Goal: Task Accomplishment & Management: Complete application form

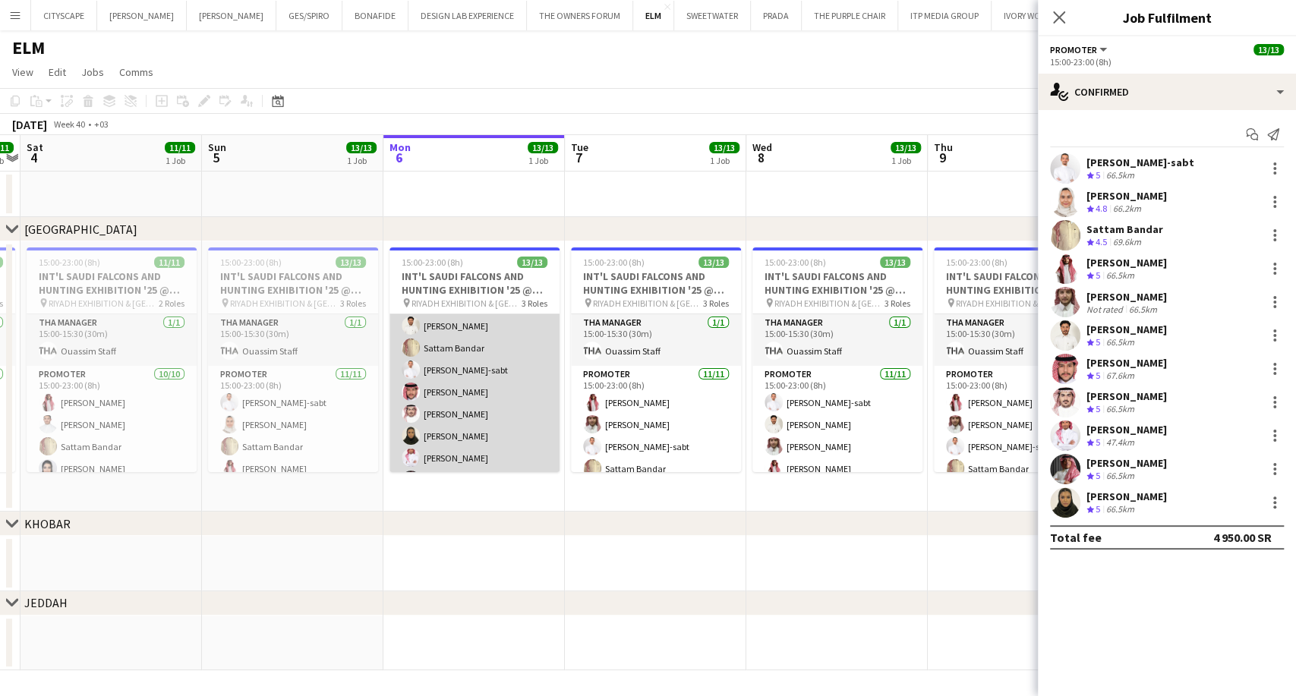
scroll to position [169, 0]
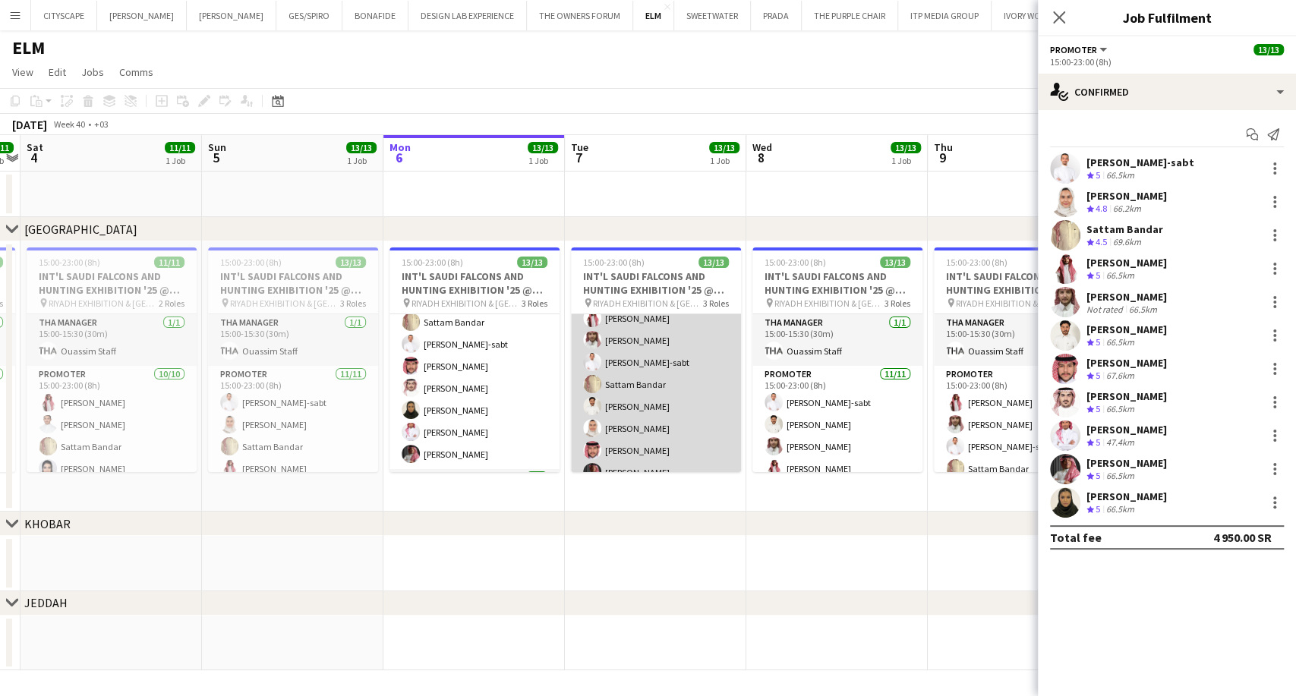
click at [627, 421] on app-card-role "Promoter [DATE] 15:00-23:00 (8h) [PERSON_NAME] Sattam Bandar Sultan [PERSON_NAM…" at bounding box center [656, 418] width 170 height 272
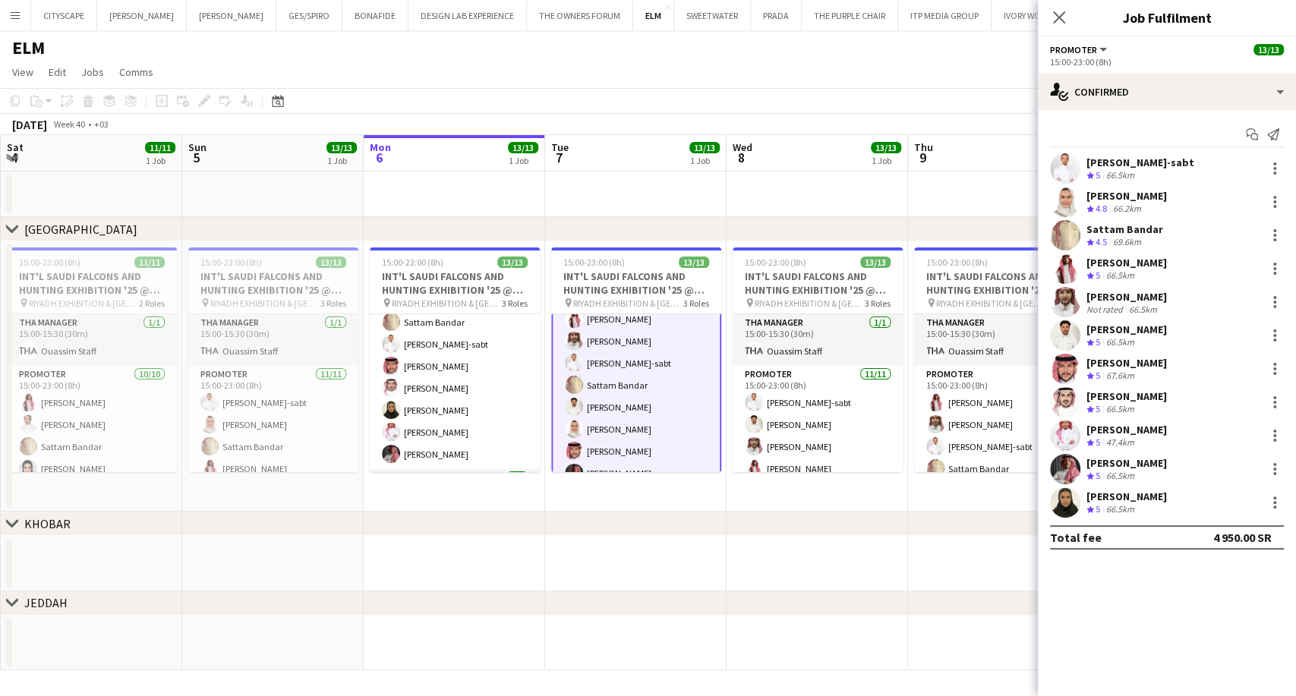
scroll to position [0, 364]
drag, startPoint x: 638, startPoint y: 428, endPoint x: 616, endPoint y: 425, distance: 22.2
click at [616, 425] on app-calendar-viewport "Thu 2 11/11 1 Job Fri 3 11/11 1 Job Sat 4 11/11 1 Job Sun 5 13/13 1 Job Mon 6 1…" at bounding box center [648, 402] width 1296 height 535
click at [1117, 506] on div "66.5km" at bounding box center [1120, 509] width 34 height 13
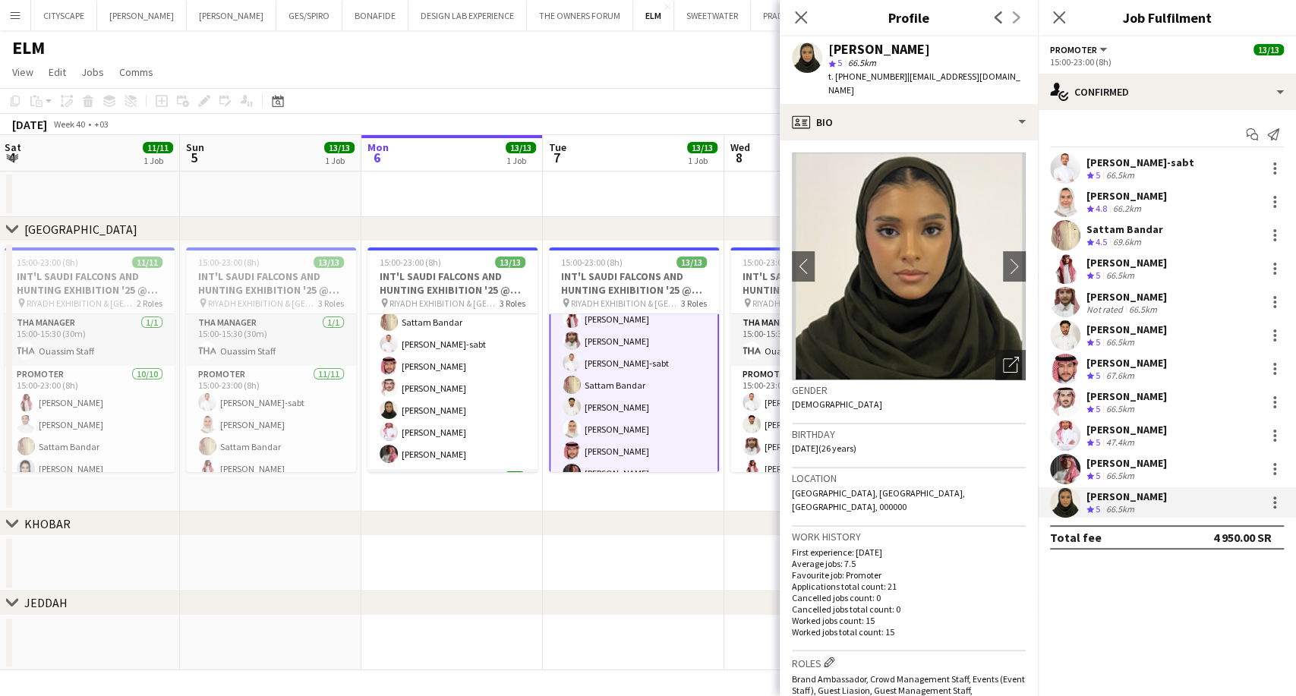
click at [1117, 506] on div "66.5km" at bounding box center [1120, 509] width 34 height 13
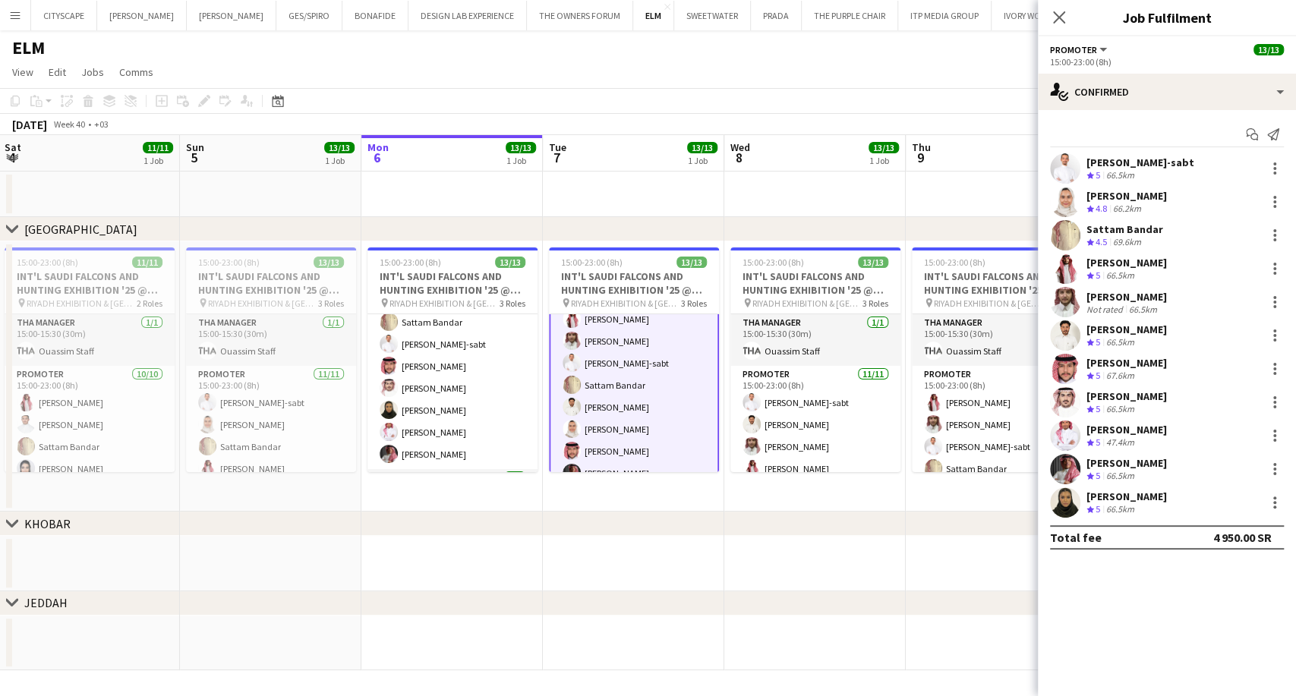
scroll to position [219, 0]
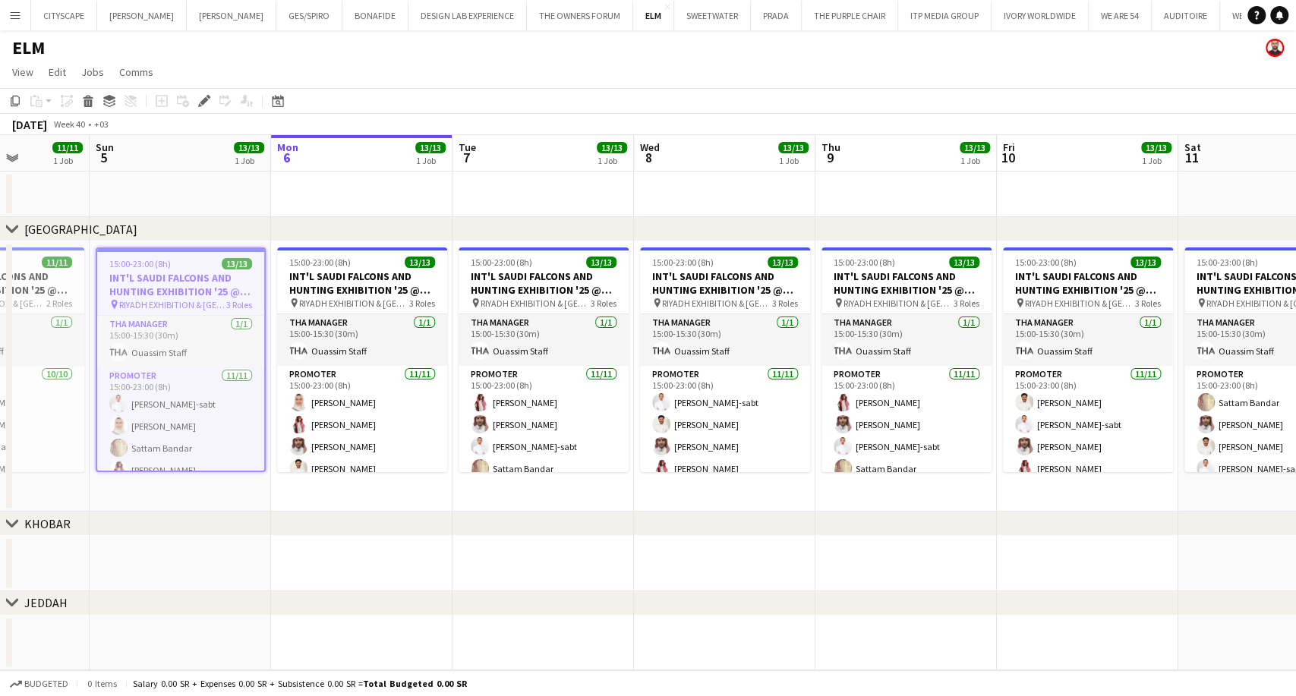
scroll to position [0, 465]
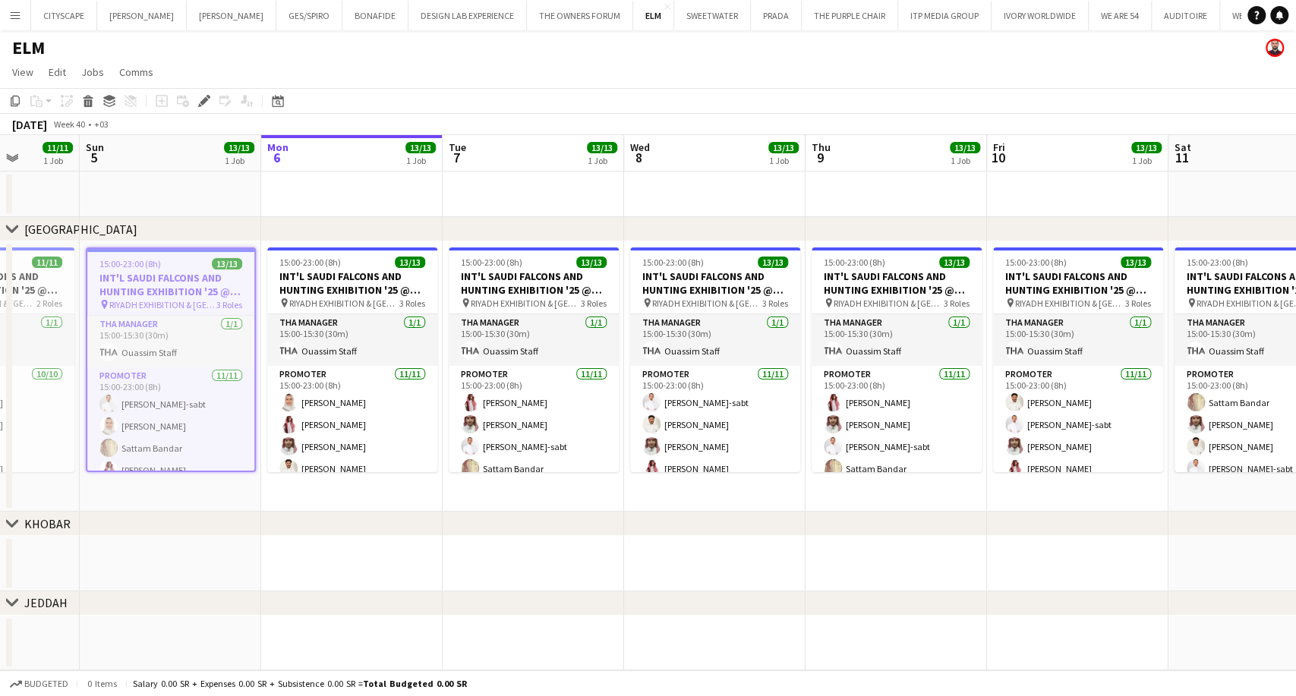
drag, startPoint x: 693, startPoint y: 439, endPoint x: 399, endPoint y: 416, distance: 294.0
click at [399, 416] on app-calendar-viewport "Thu 2 11/11 1 Job Fri 3 11/11 1 Job Sat 4 11/11 1 Job Sun 5 13/13 1 Job Mon 6 1…" at bounding box center [648, 402] width 1296 height 535
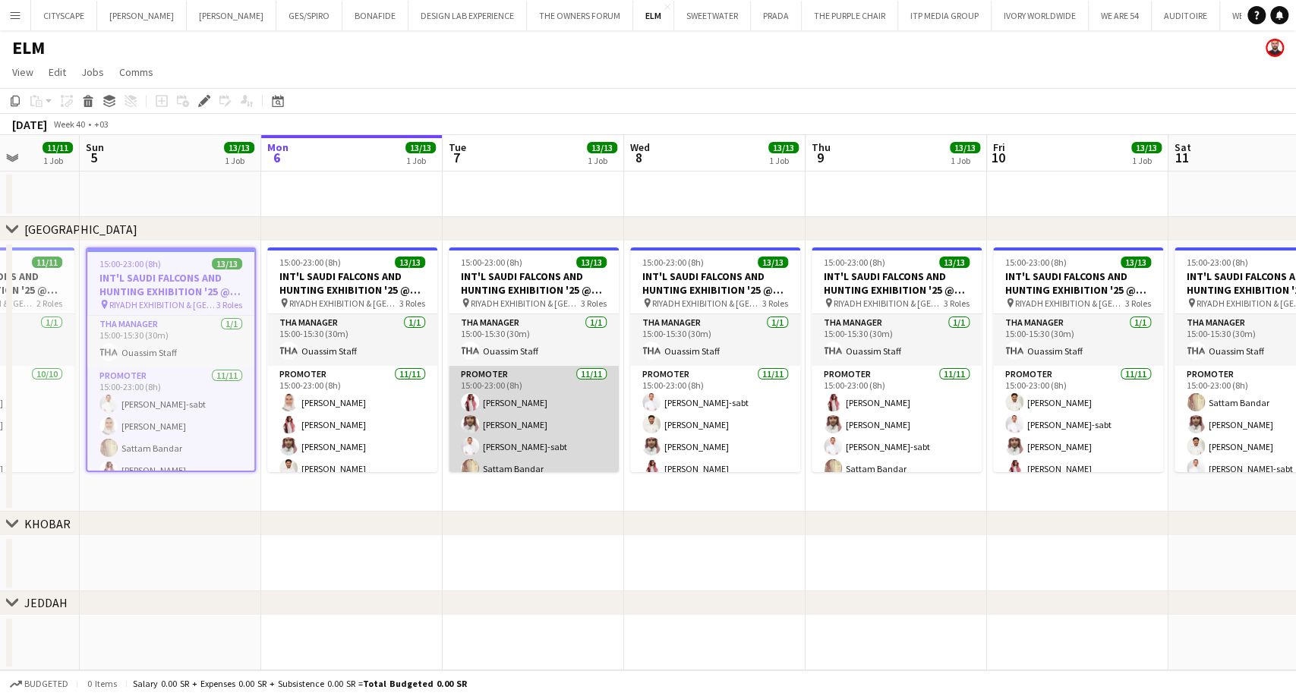
click at [529, 417] on app-card-role "Promoter [DATE] 15:00-23:00 (8h) [PERSON_NAME] Sattam Bandar Sultan [PERSON_NAM…" at bounding box center [534, 502] width 170 height 272
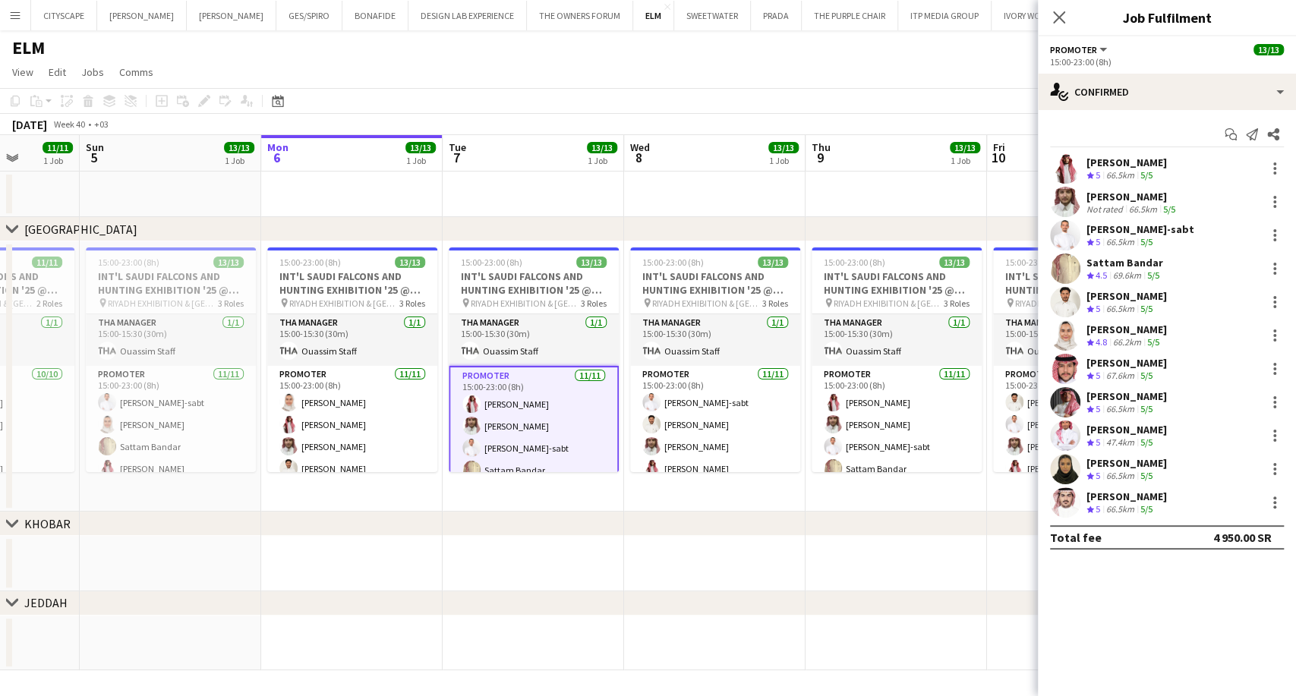
click at [1119, 466] on div "[PERSON_NAME]" at bounding box center [1127, 463] width 80 height 14
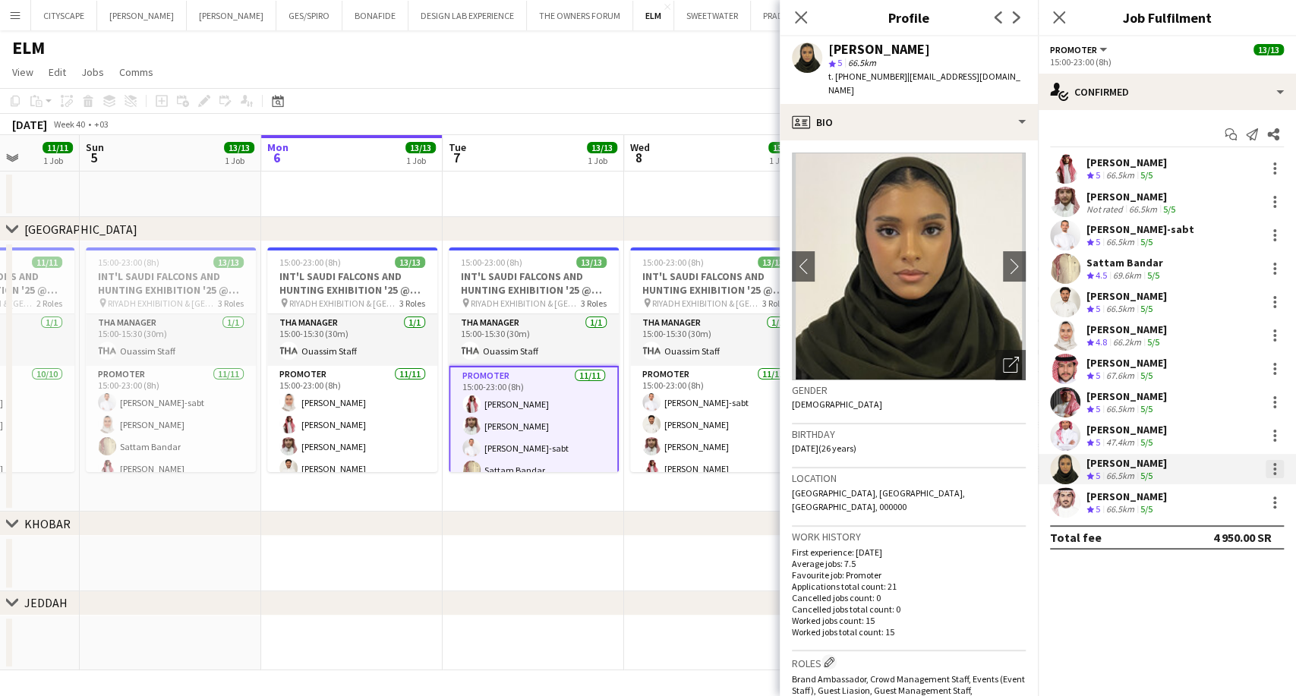
click at [1276, 470] on div at bounding box center [1274, 469] width 3 height 3
drag, startPoint x: 999, startPoint y: 74, endPoint x: 932, endPoint y: 74, distance: 67.6
click at [932, 74] on div at bounding box center [648, 348] width 1296 height 696
click at [989, 82] on div "Mada Aljafar star 5 66.5km t. +966566341205 | mj.mada@icloud.com" at bounding box center [909, 70] width 258 height 68
click at [980, 77] on span "| mj.mada@icloud.com" at bounding box center [924, 83] width 192 height 25
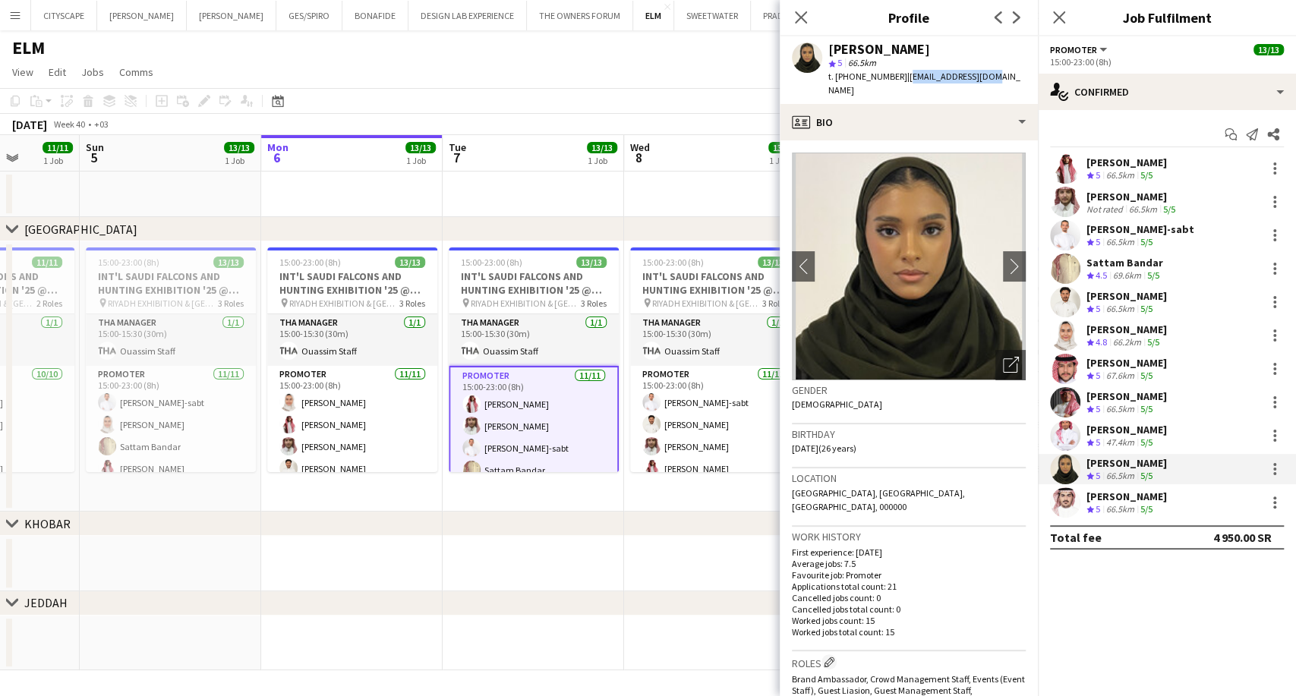
drag, startPoint x: 983, startPoint y: 77, endPoint x: 900, endPoint y: 75, distance: 83.5
click at [900, 75] on span "| mj.mada@icloud.com" at bounding box center [924, 83] width 192 height 25
copy span "[EMAIL_ADDRESS][DOMAIN_NAME]"
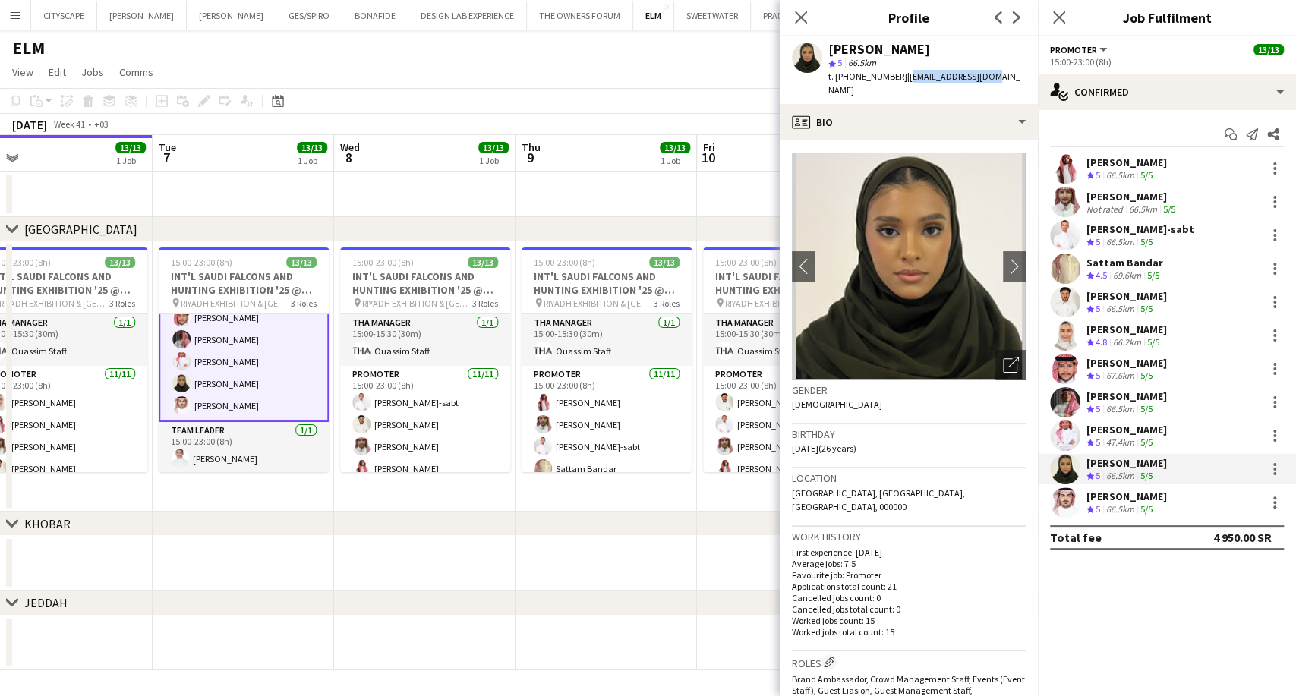
scroll to position [0, 756]
drag, startPoint x: 505, startPoint y: 380, endPoint x: 213, endPoint y: 363, distance: 292.1
click at [213, 363] on app-calendar-viewport "Thu 2 11/11 1 Job Fri 3 11/11 1 Job Sat 4 11/11 1 Job Sun 5 13/13 1 Job Mon 6 1…" at bounding box center [648, 402] width 1296 height 535
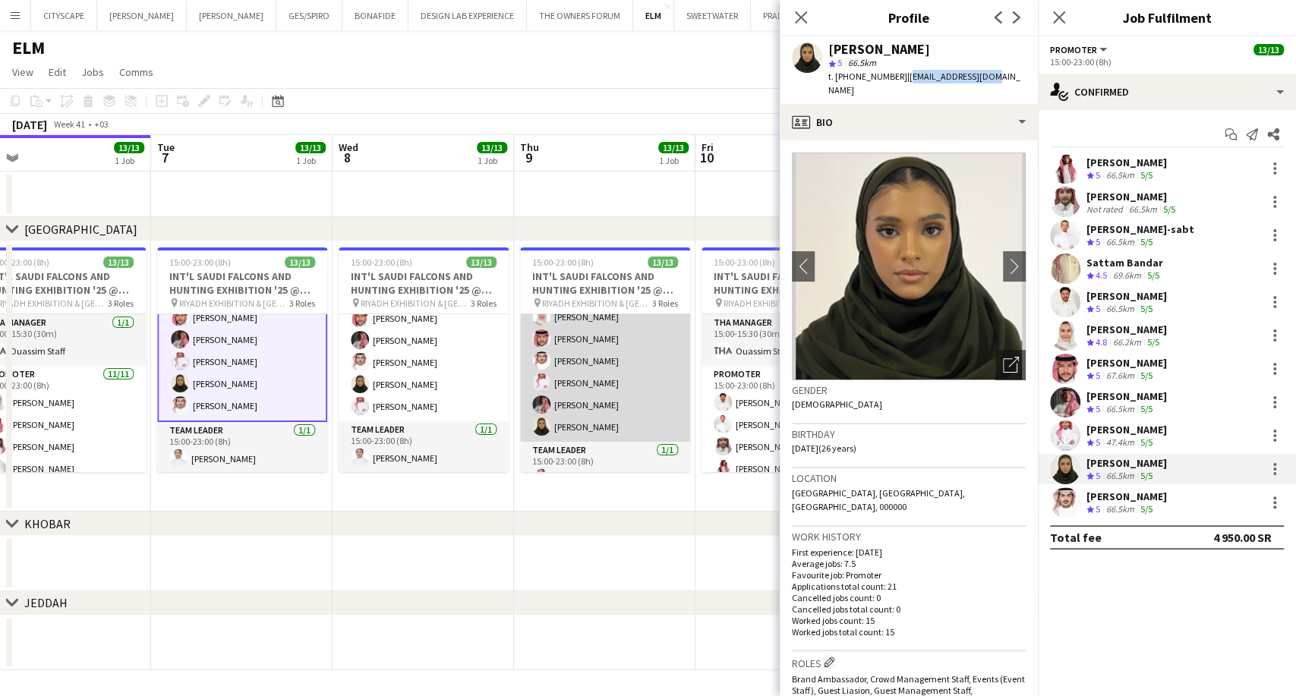
scroll to position [216, 0]
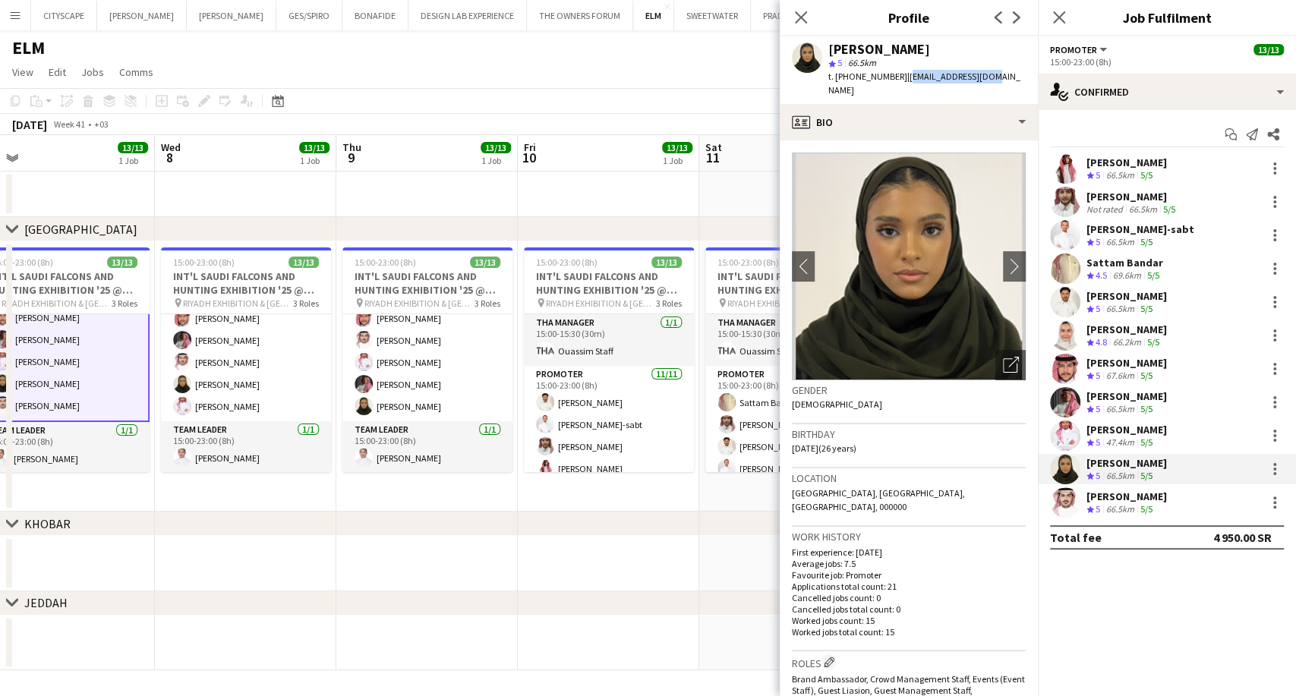
drag, startPoint x: 634, startPoint y: 377, endPoint x: 418, endPoint y: 371, distance: 216.5
click at [418, 371] on app-calendar-viewport "Sat 4 11/11 1 Job Sun 5 13/13 1 Job Mon 6 13/13 1 Job Tue 7 13/13 1 Job Wed 8 1…" at bounding box center [648, 402] width 1296 height 535
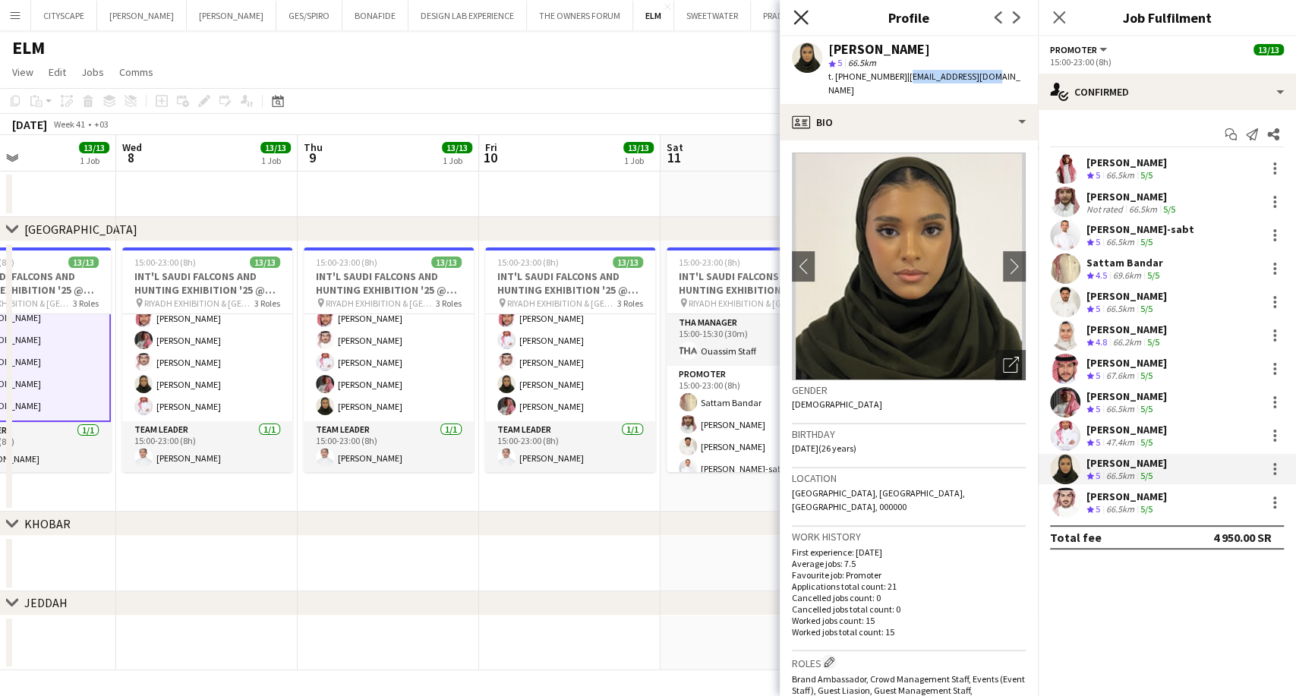
click at [797, 23] on icon "Close pop-in" at bounding box center [801, 17] width 14 height 14
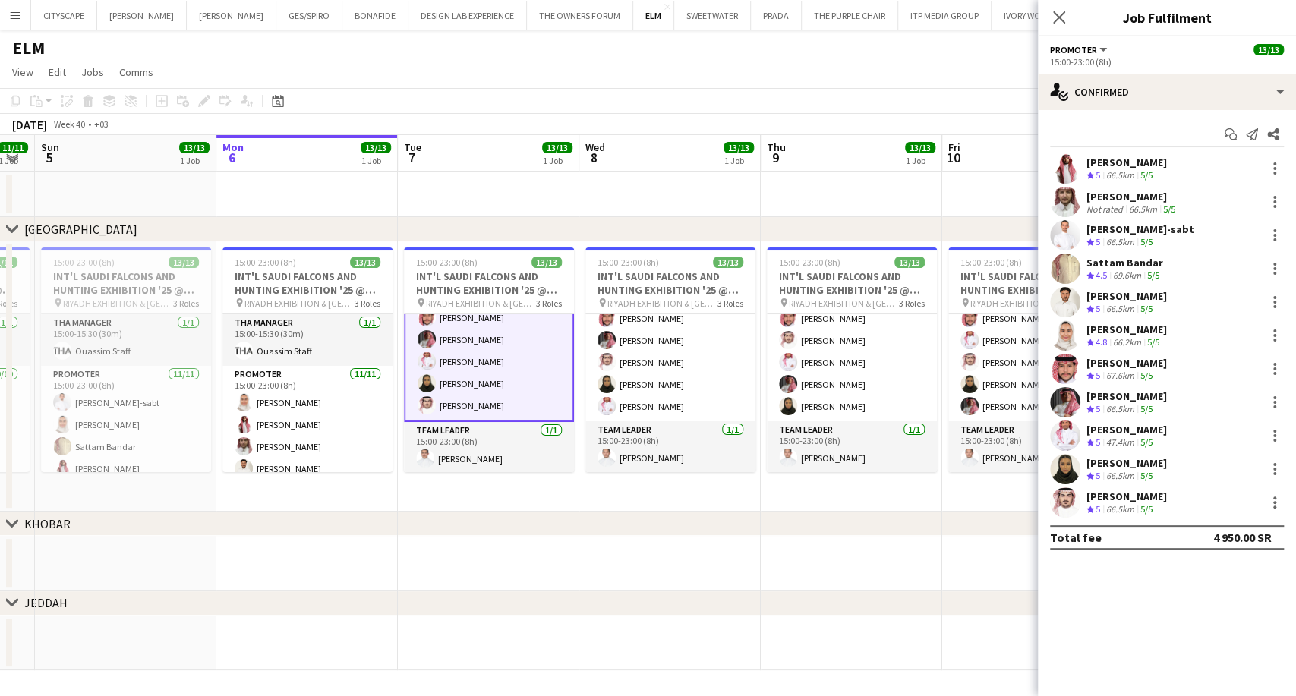
scroll to position [0, 456]
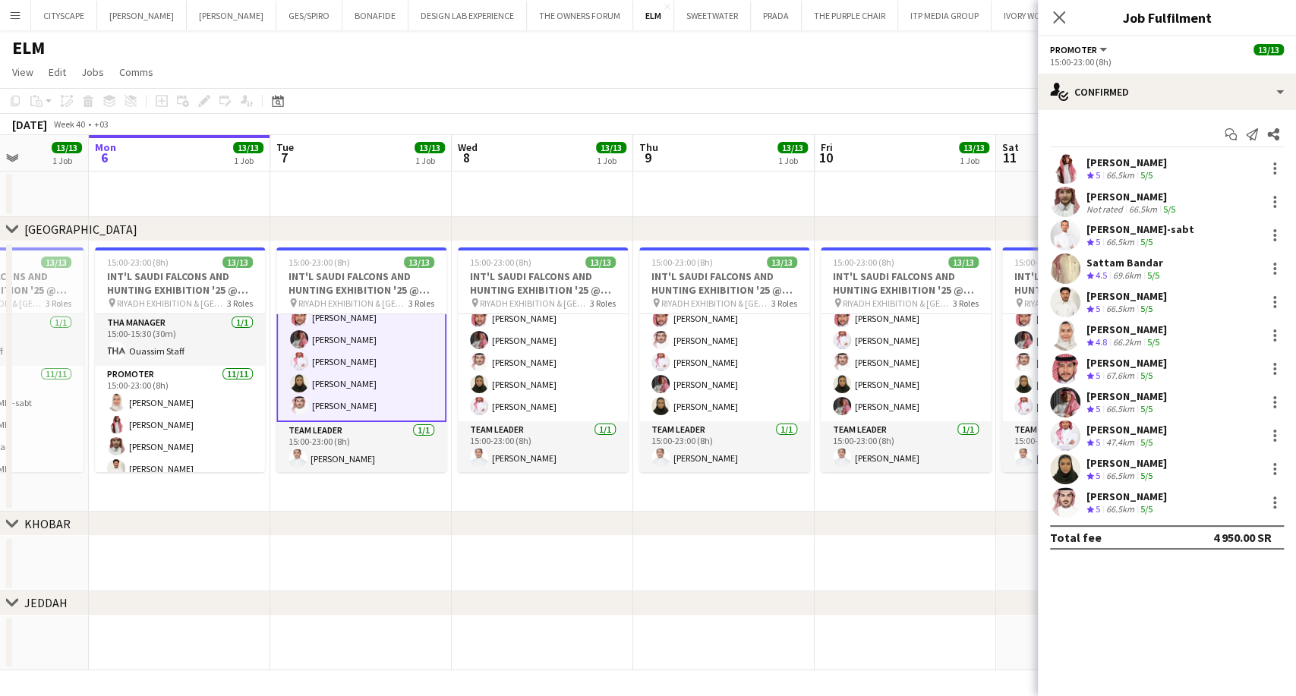
drag, startPoint x: 226, startPoint y: 380, endPoint x: 743, endPoint y: 384, distance: 517.9
click at [743, 384] on app-calendar-viewport "Fri 3 11/11 1 Job Sat 4 11/11 1 Job Sun 5 13/13 1 Job Mon 6 13/13 1 Job Tue 7 1…" at bounding box center [648, 402] width 1296 height 535
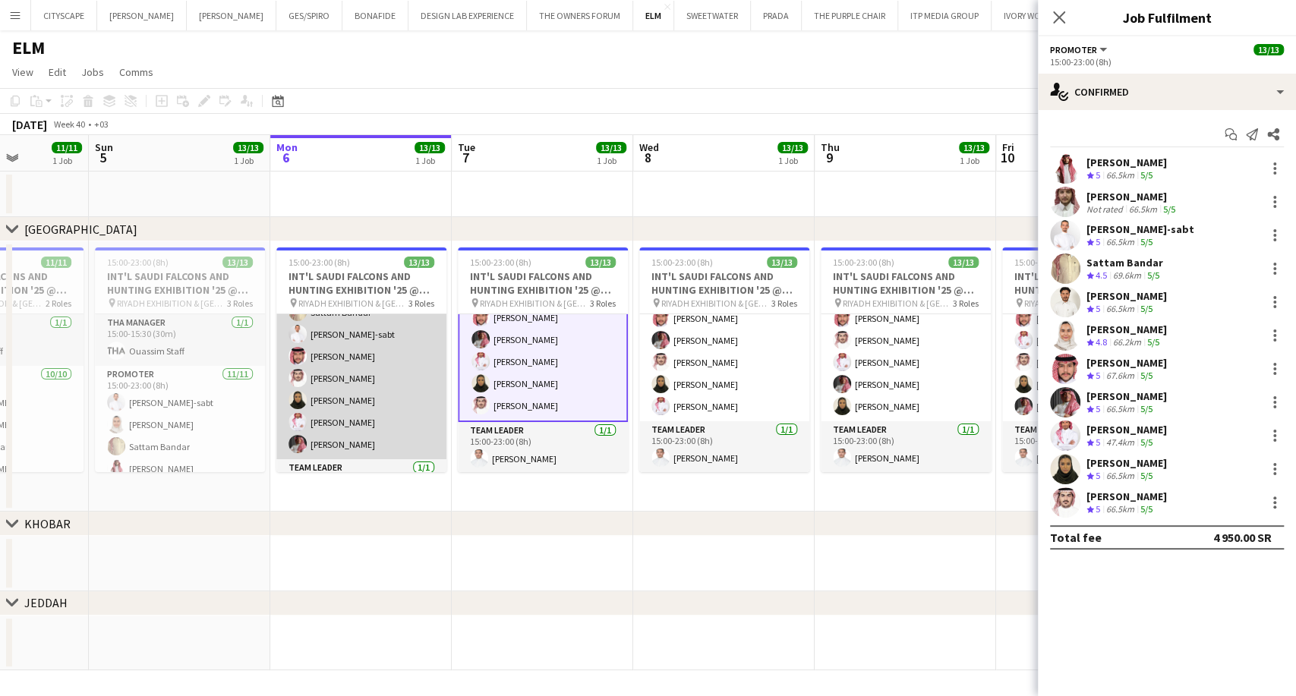
scroll to position [216, 0]
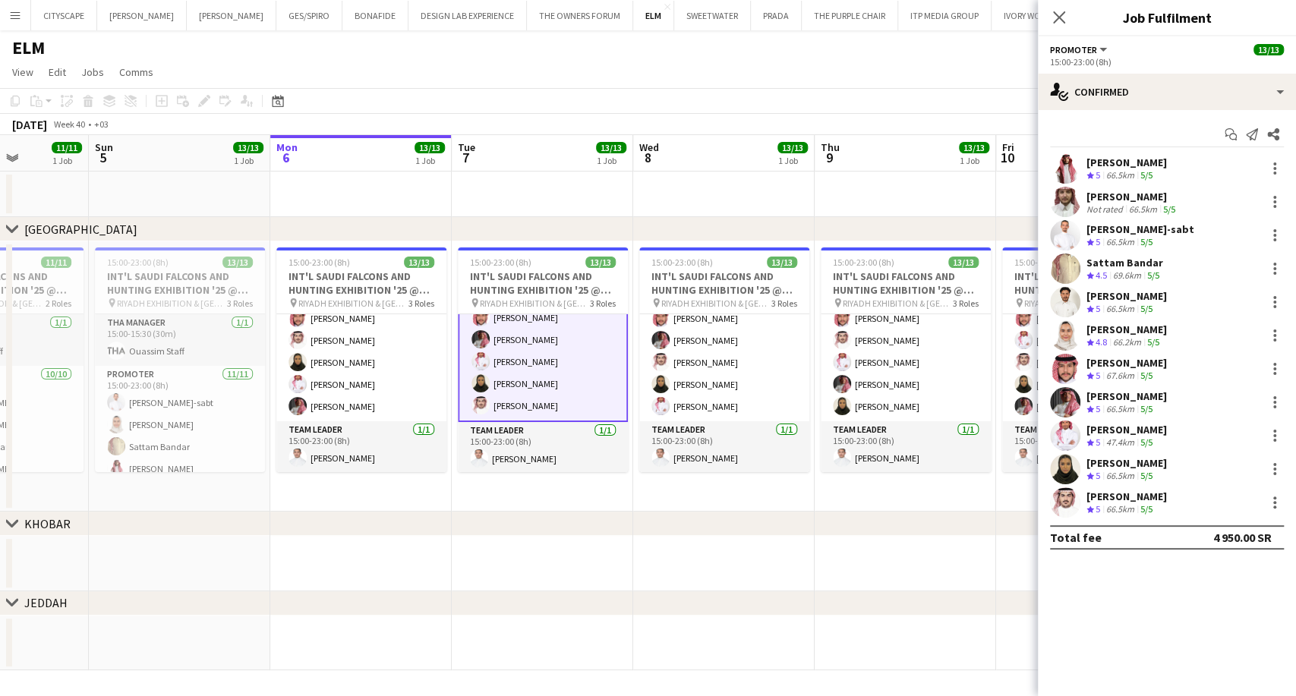
click at [12, 16] on app-icon "Menu" at bounding box center [15, 15] width 12 height 12
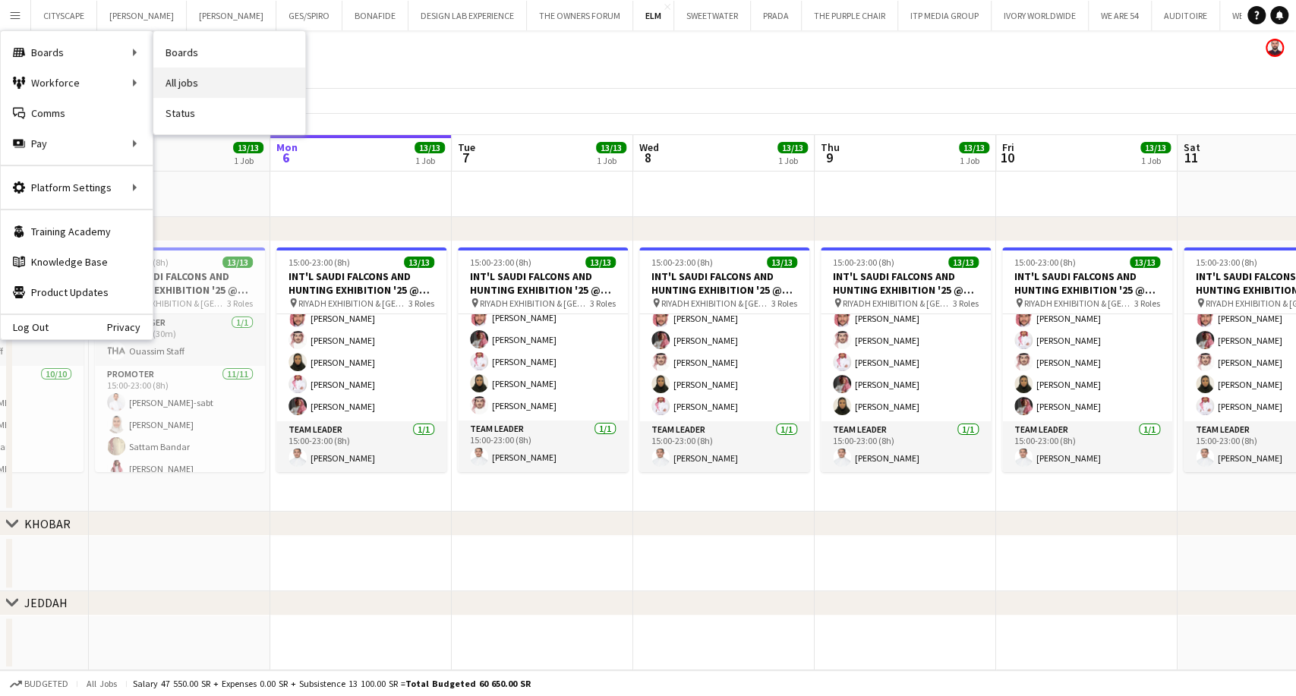
click at [200, 89] on link "All jobs" at bounding box center [229, 83] width 152 height 30
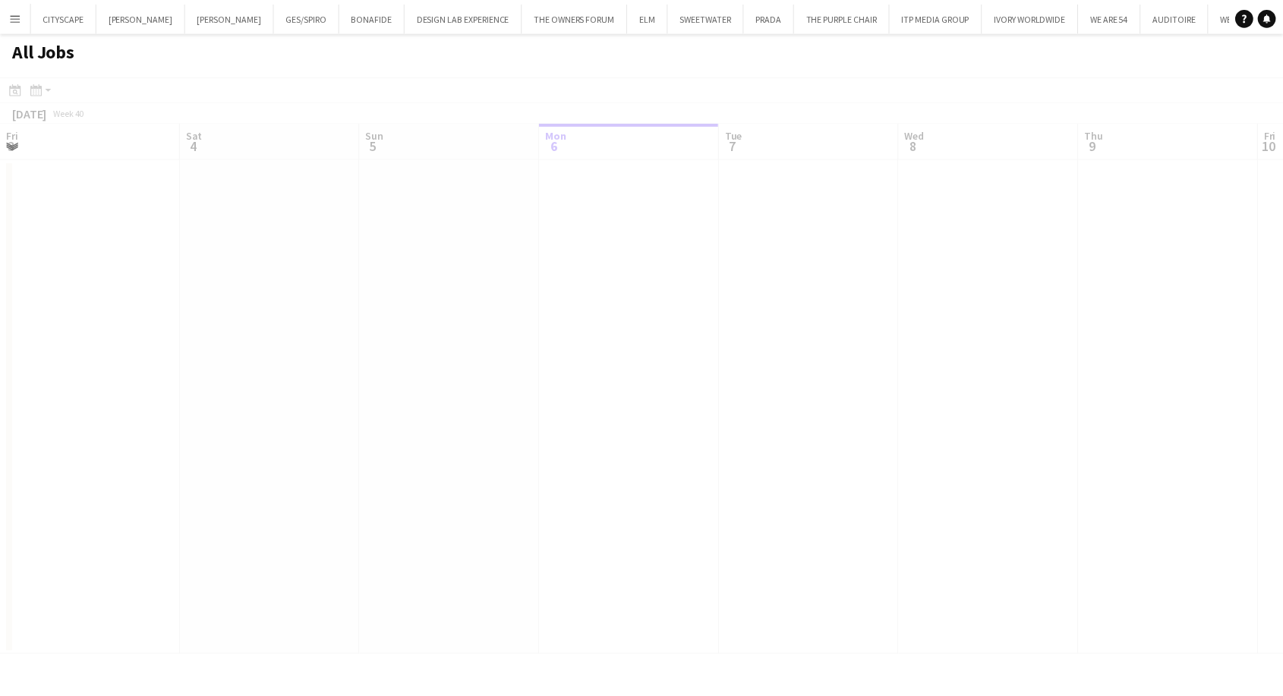
scroll to position [0, 363]
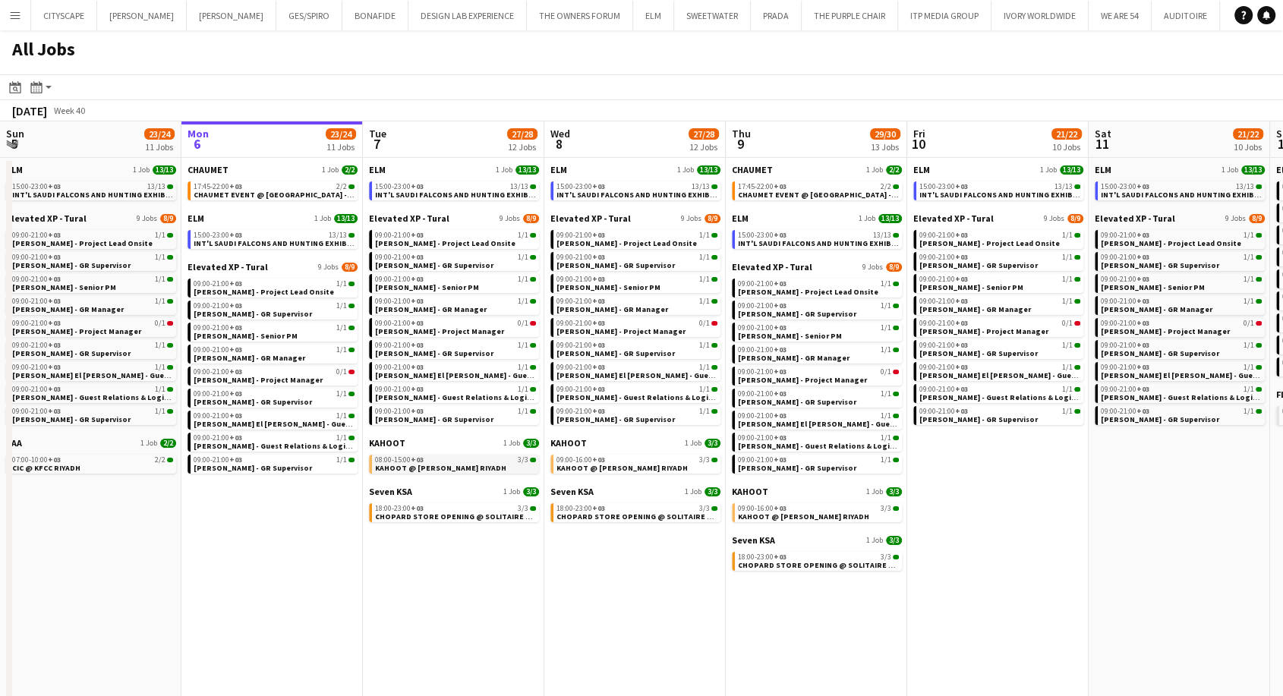
click at [449, 465] on span "KAHOOT @ MALFA HALL RIYADH" at bounding box center [440, 468] width 131 height 10
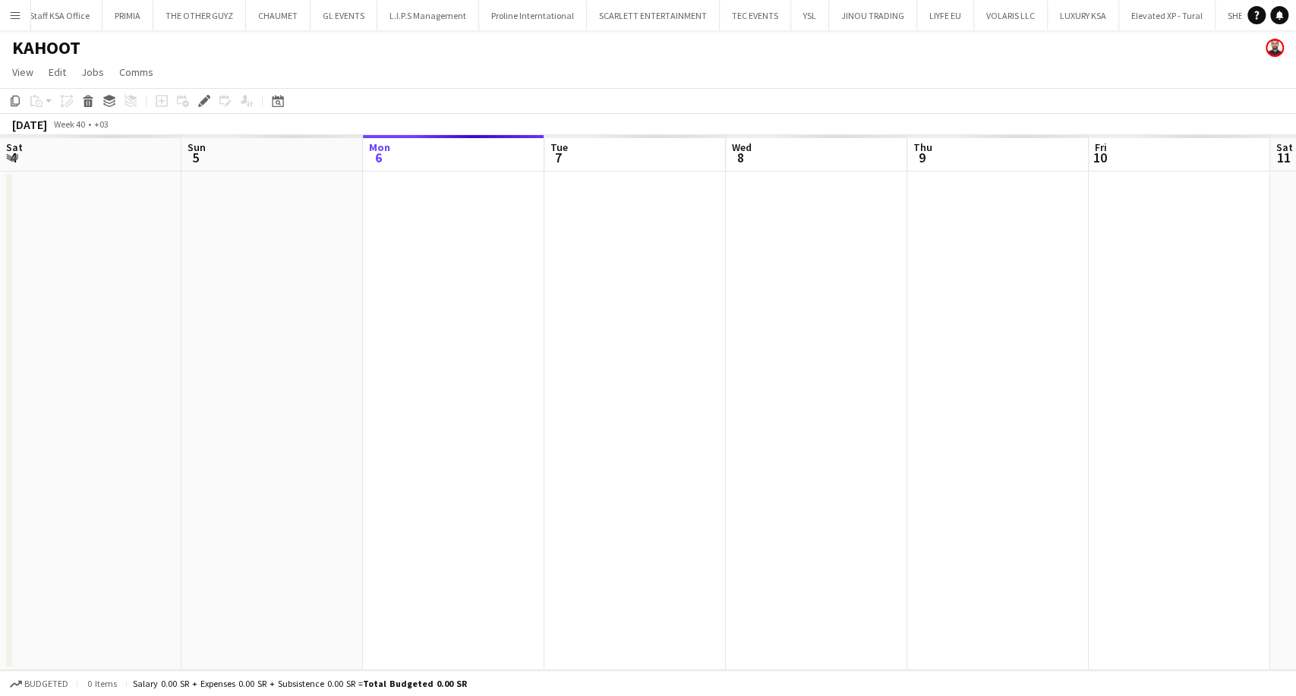
scroll to position [0, 522]
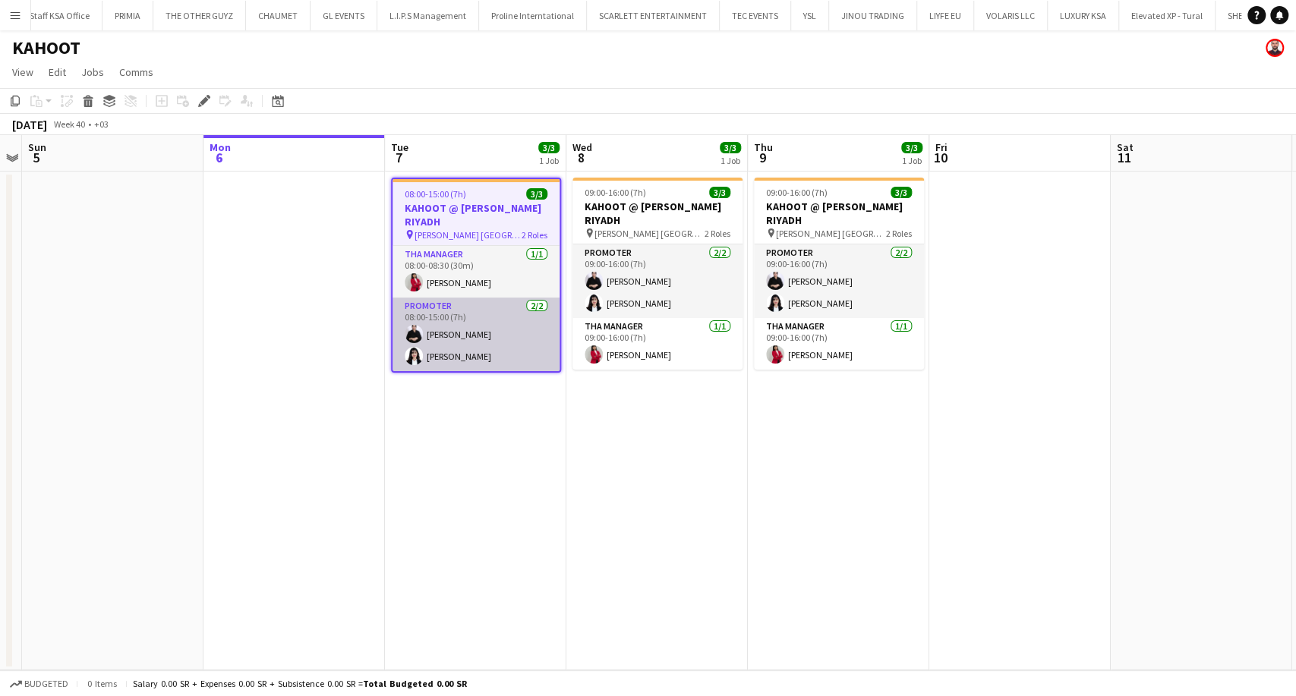
click at [447, 346] on app-card-role "Promoter 2/2 08:00-15:00 (7h) Jumanah Alzahrani Manar Abdulmohsen" at bounding box center [476, 335] width 167 height 74
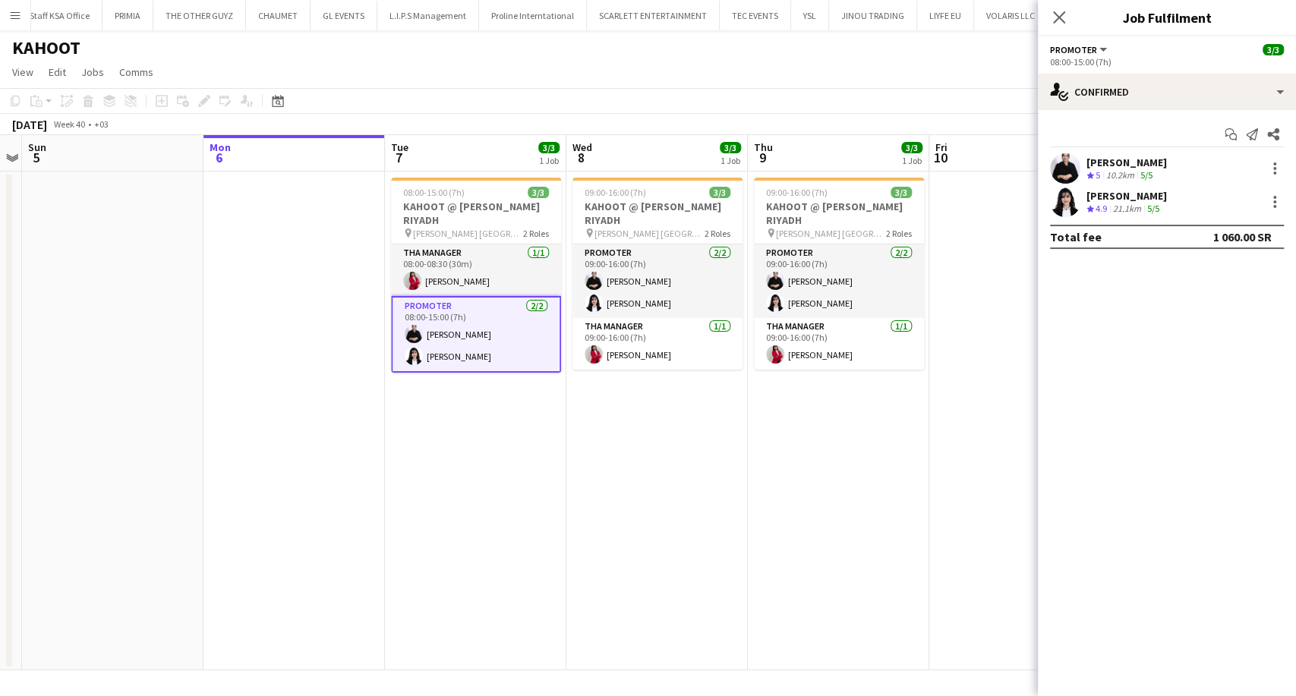
click at [1134, 172] on div "10.2km" at bounding box center [1120, 175] width 34 height 13
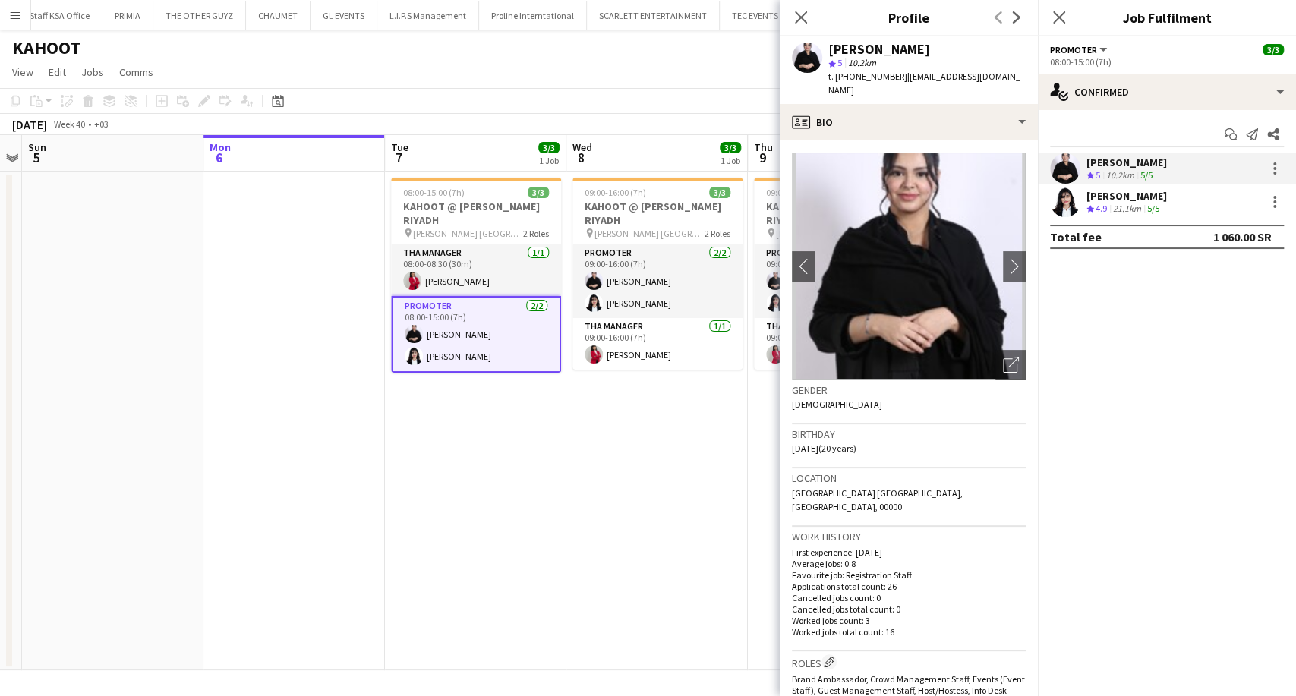
click at [1134, 172] on div "10.2km" at bounding box center [1120, 175] width 34 height 13
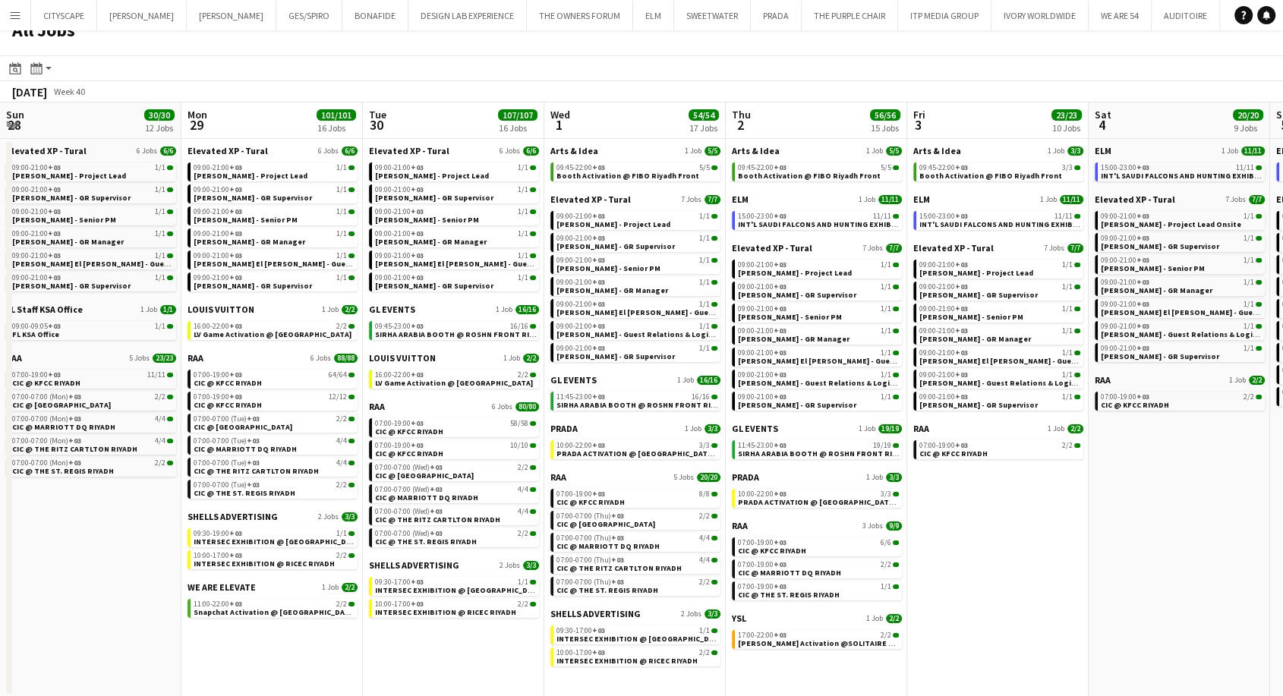
scroll to position [0, 606]
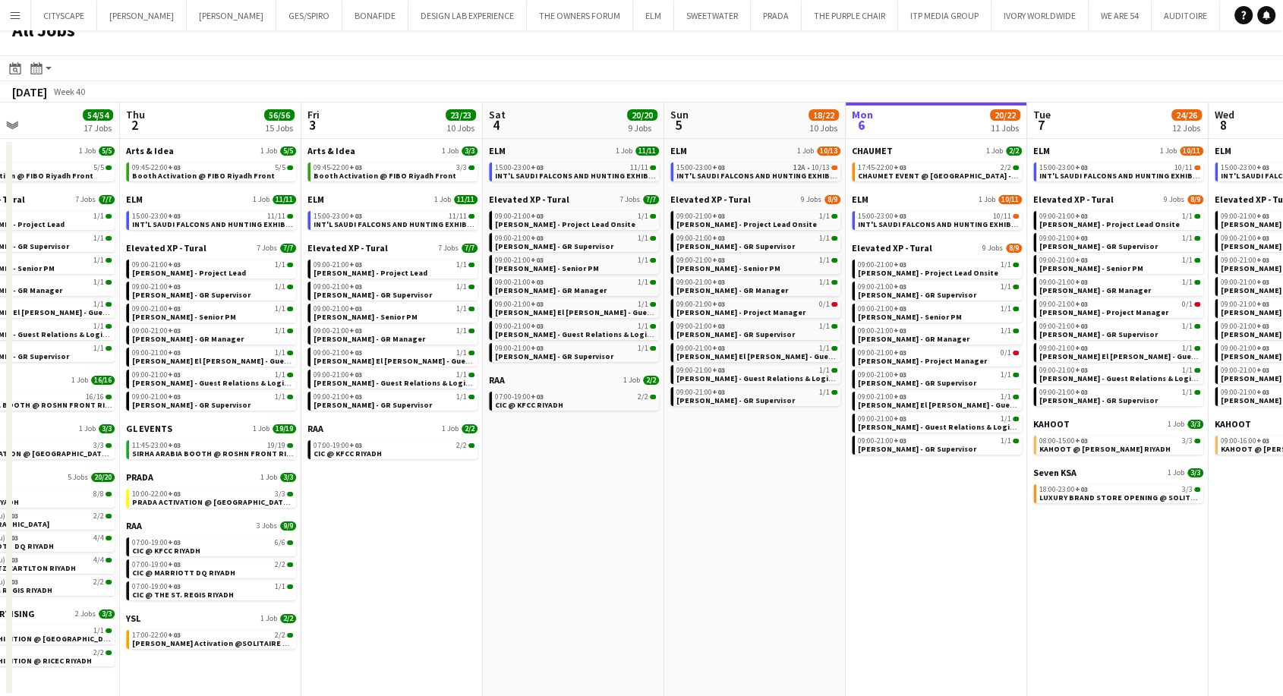
click at [21, 15] on button "Menu" at bounding box center [15, 15] width 30 height 30
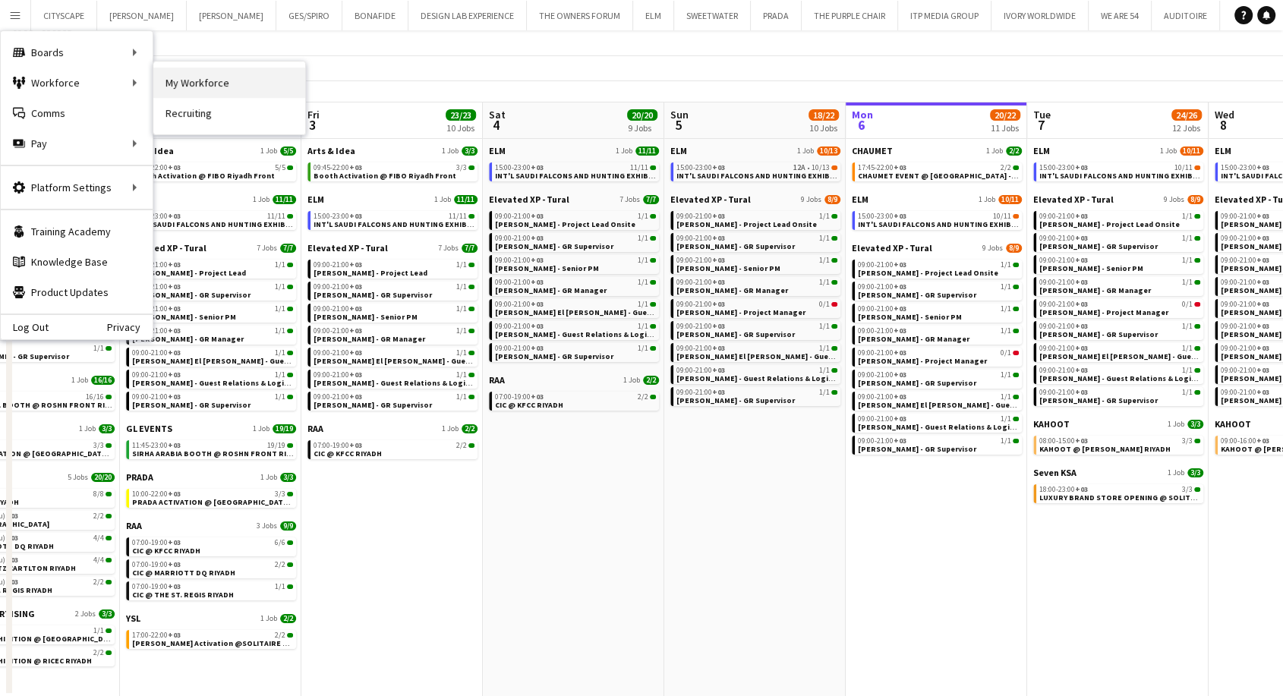
click at [194, 78] on link "My Workforce" at bounding box center [229, 83] width 152 height 30
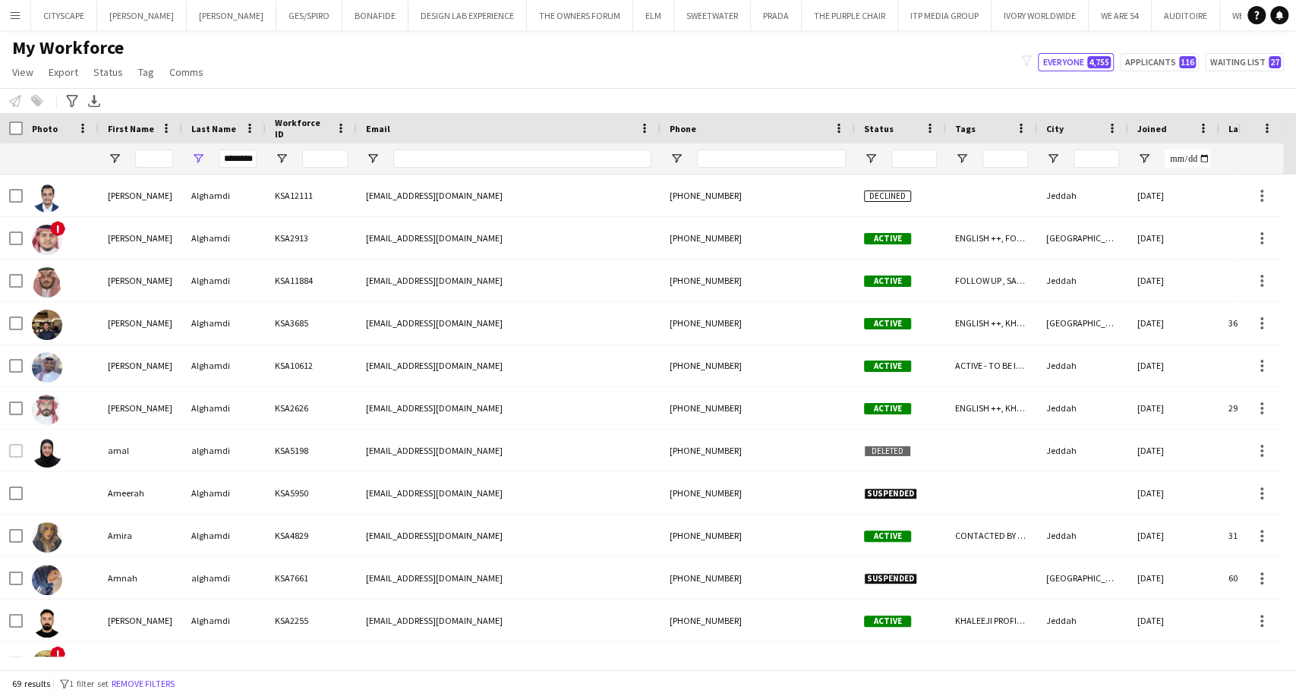
click at [18, 11] on app-icon "Menu" at bounding box center [15, 15] width 12 height 12
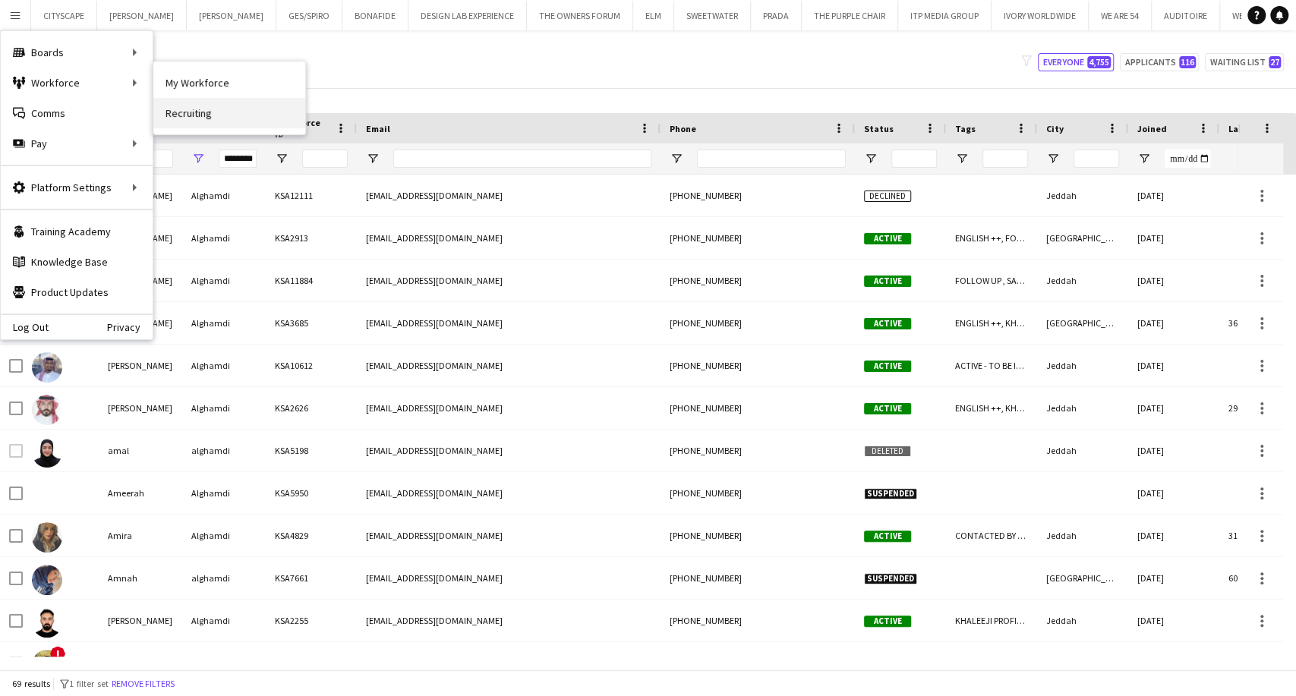
click at [219, 110] on link "Recruiting" at bounding box center [229, 113] width 152 height 30
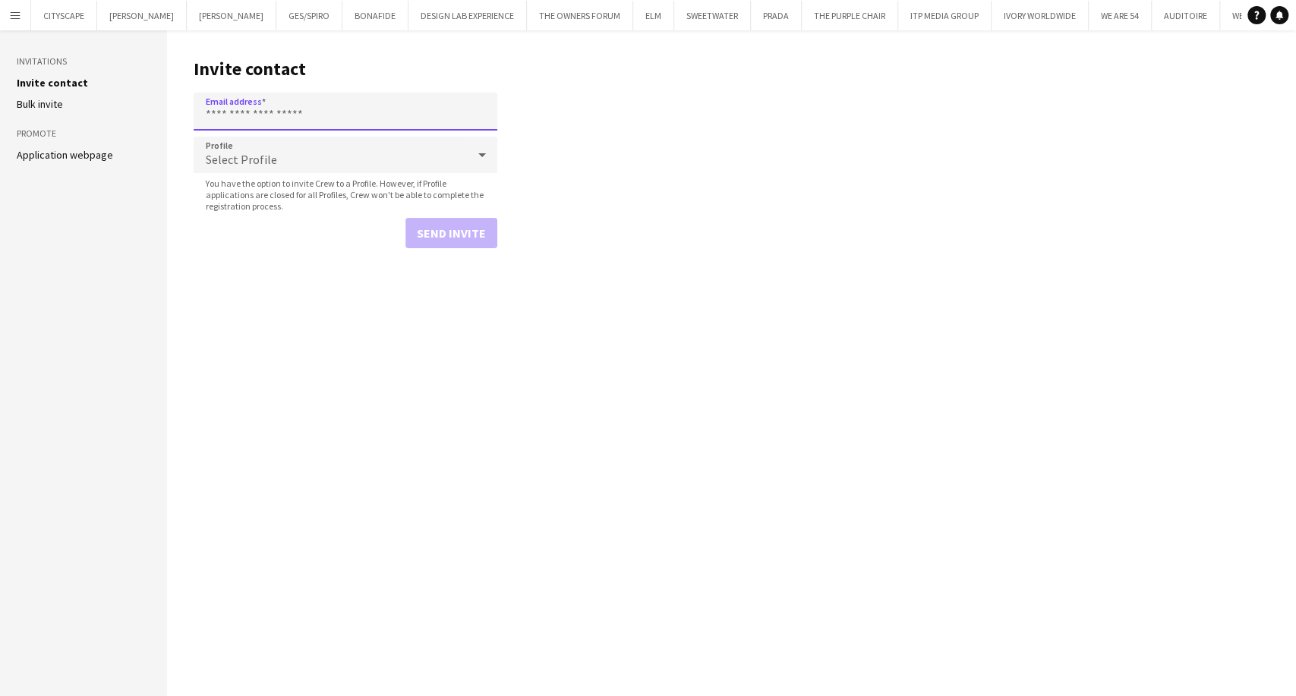
click at [233, 119] on input "Email address" at bounding box center [346, 112] width 304 height 38
paste input "**********"
type input "**********"
click at [232, 165] on span "Select Profile" at bounding box center [241, 159] width 71 height 15
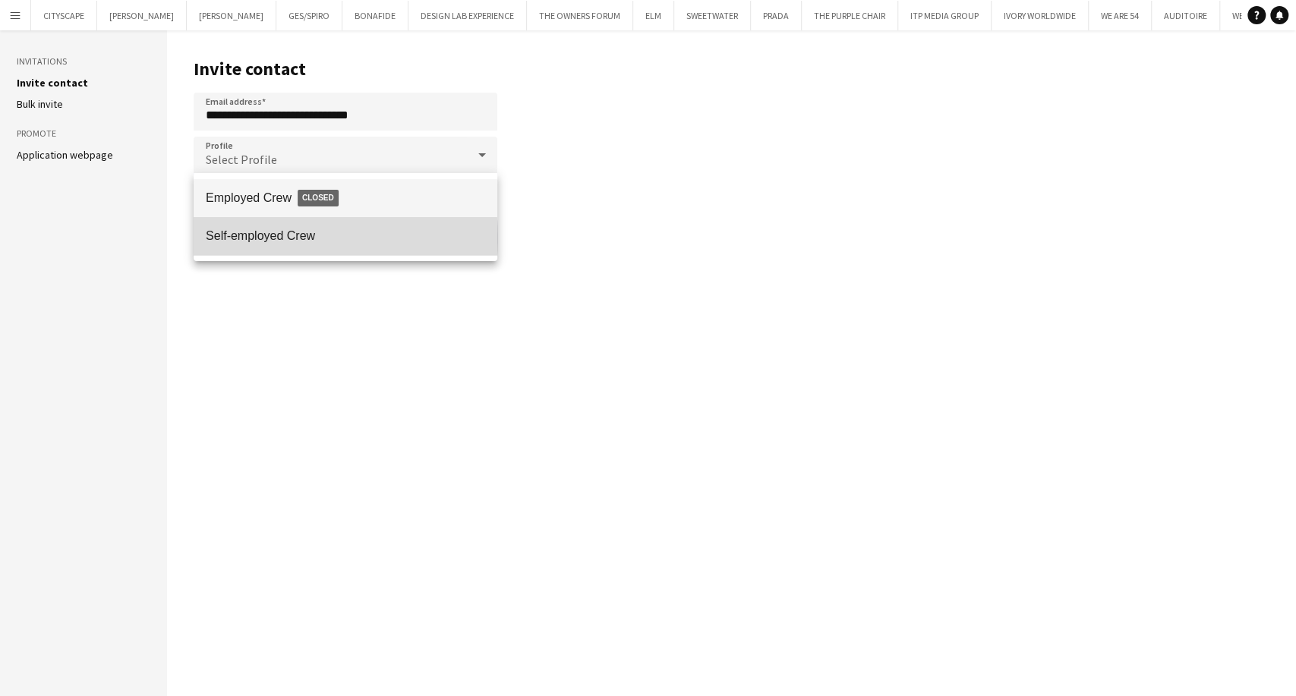
click at [251, 238] on span "Self-employed Crew" at bounding box center [345, 236] width 279 height 14
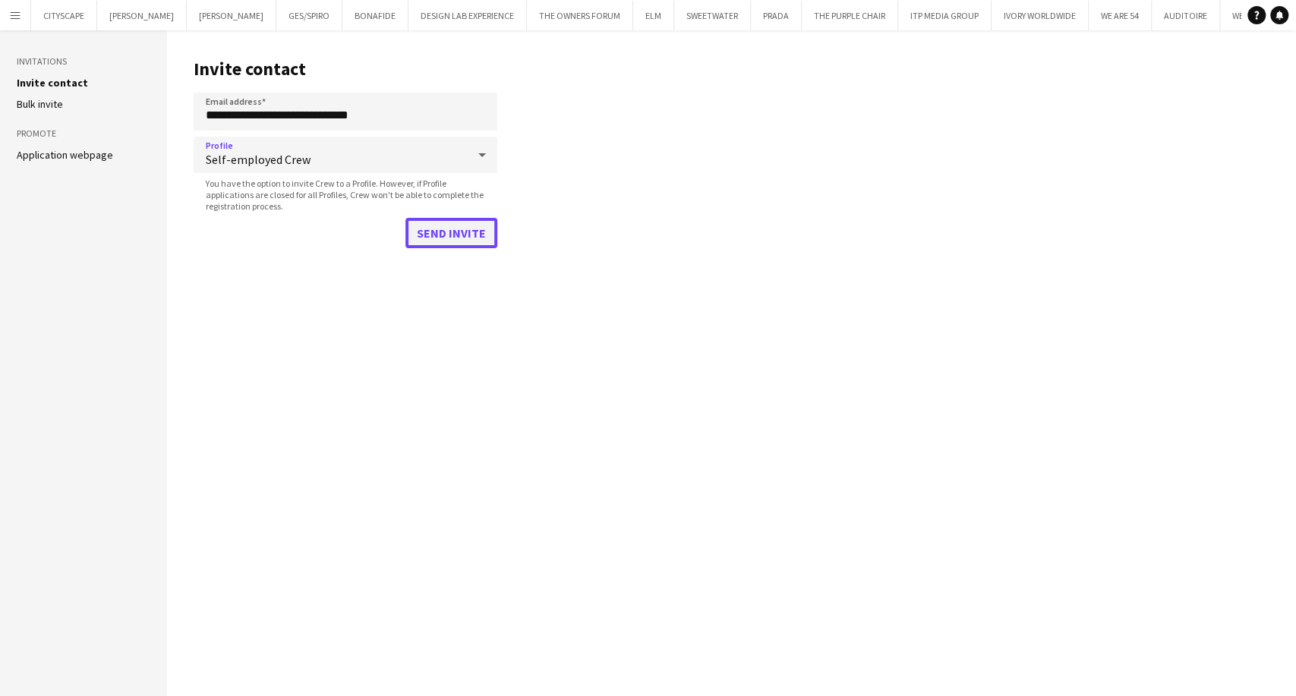
click at [462, 240] on button "Send invite" at bounding box center [451, 233] width 92 height 30
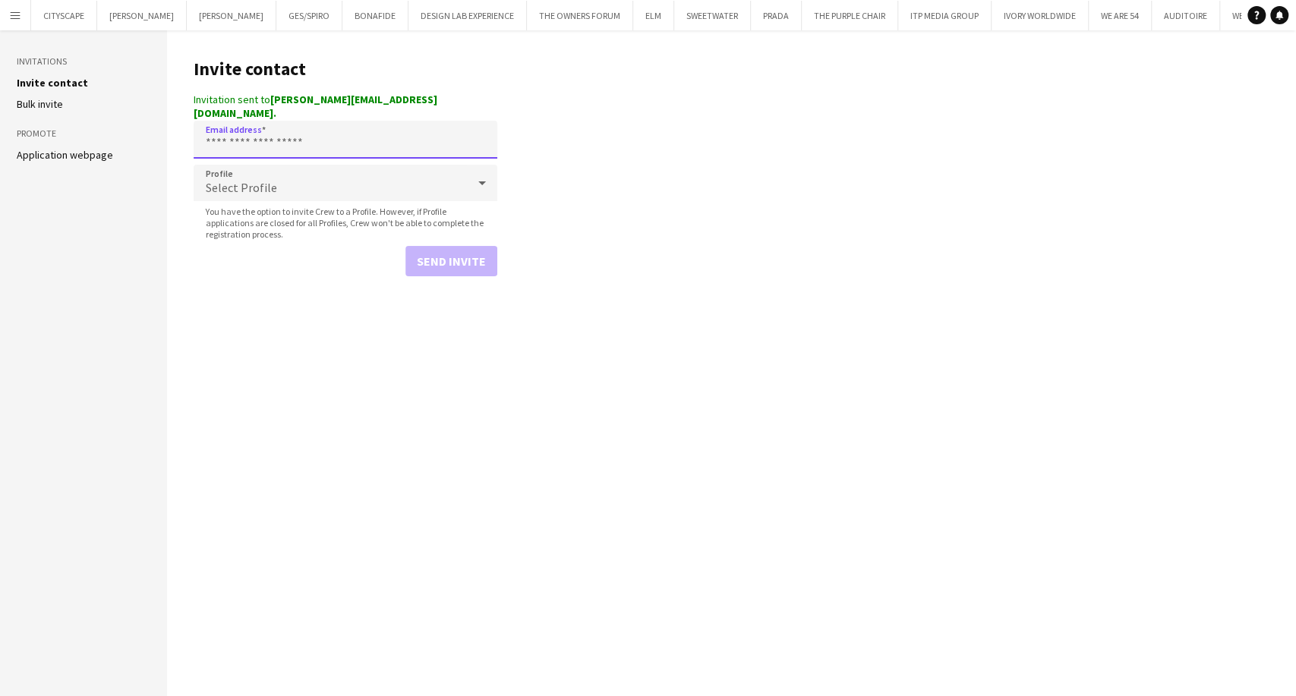
click at [238, 129] on input "Email address" at bounding box center [346, 140] width 304 height 38
paste input "**********"
type input "**********"
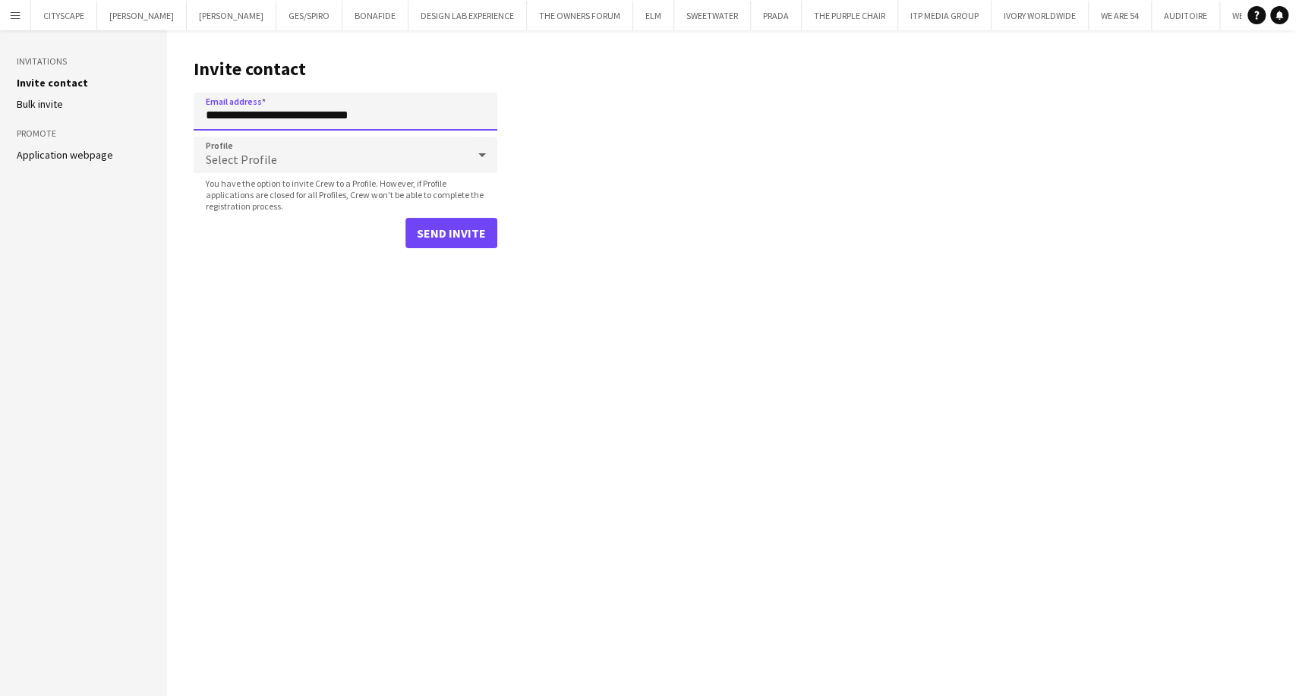
drag, startPoint x: 393, startPoint y: 111, endPoint x: 70, endPoint y: 117, distance: 322.8
click at [103, 117] on div "**********" at bounding box center [648, 363] width 1296 height 666
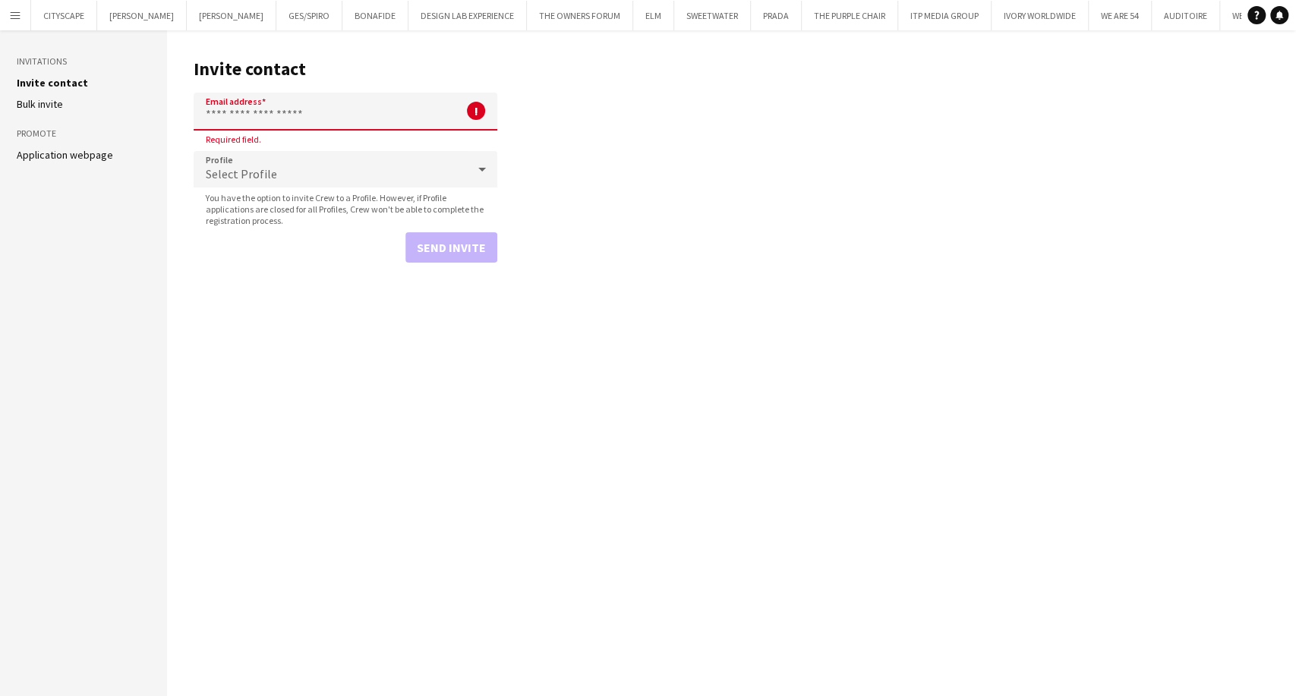
click at [319, 113] on input "Email address" at bounding box center [346, 112] width 304 height 38
paste input "**********"
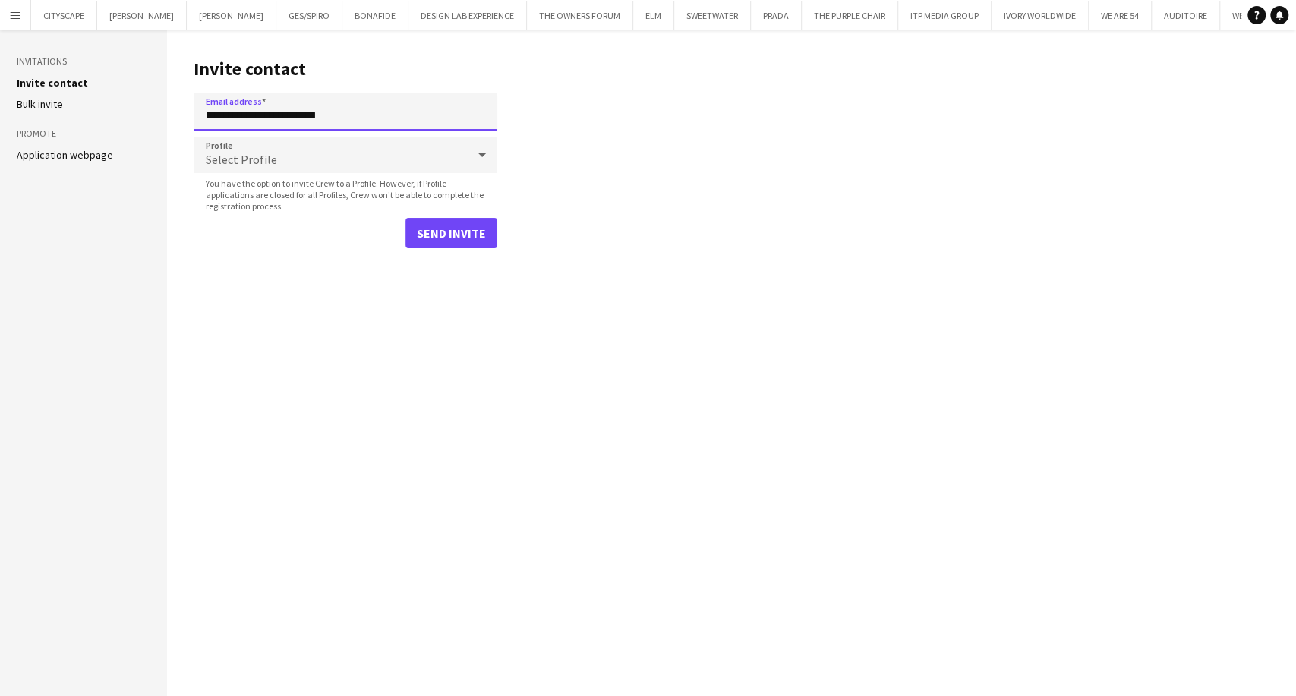
type input "**********"
click at [297, 164] on div "Select Profile" at bounding box center [330, 155] width 273 height 36
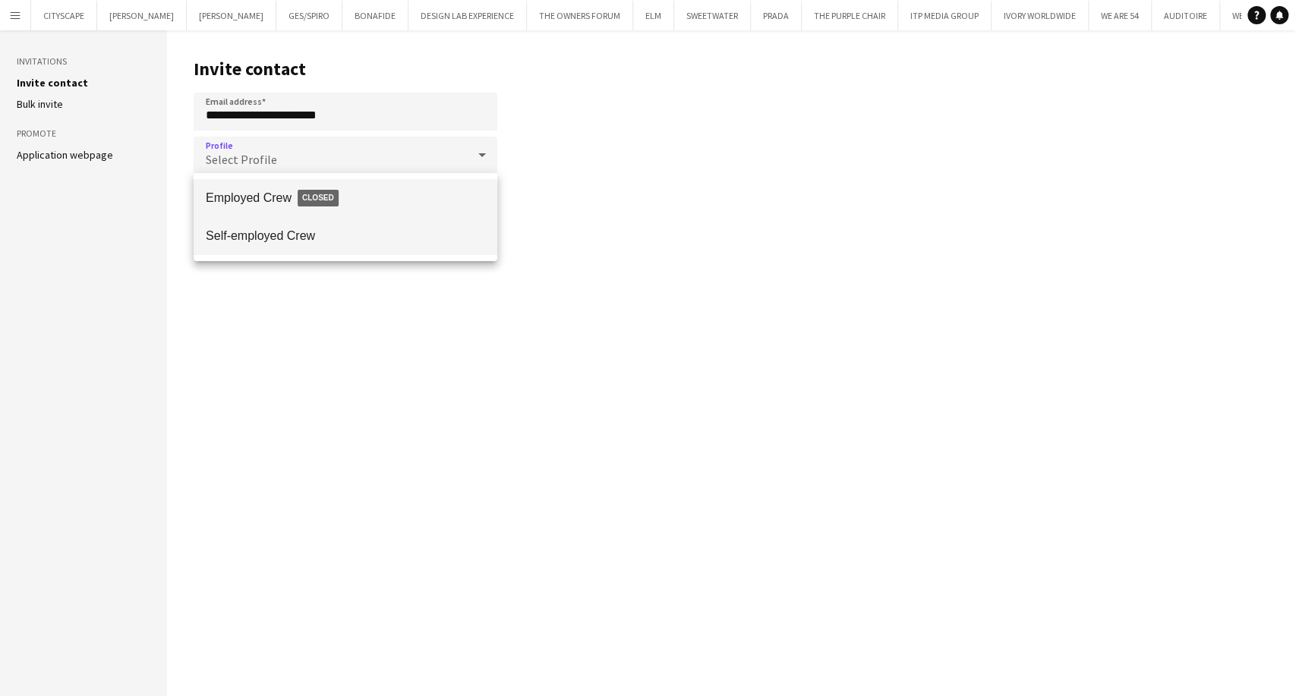
click at [286, 244] on mat-option "Self-employed Crew" at bounding box center [346, 236] width 304 height 38
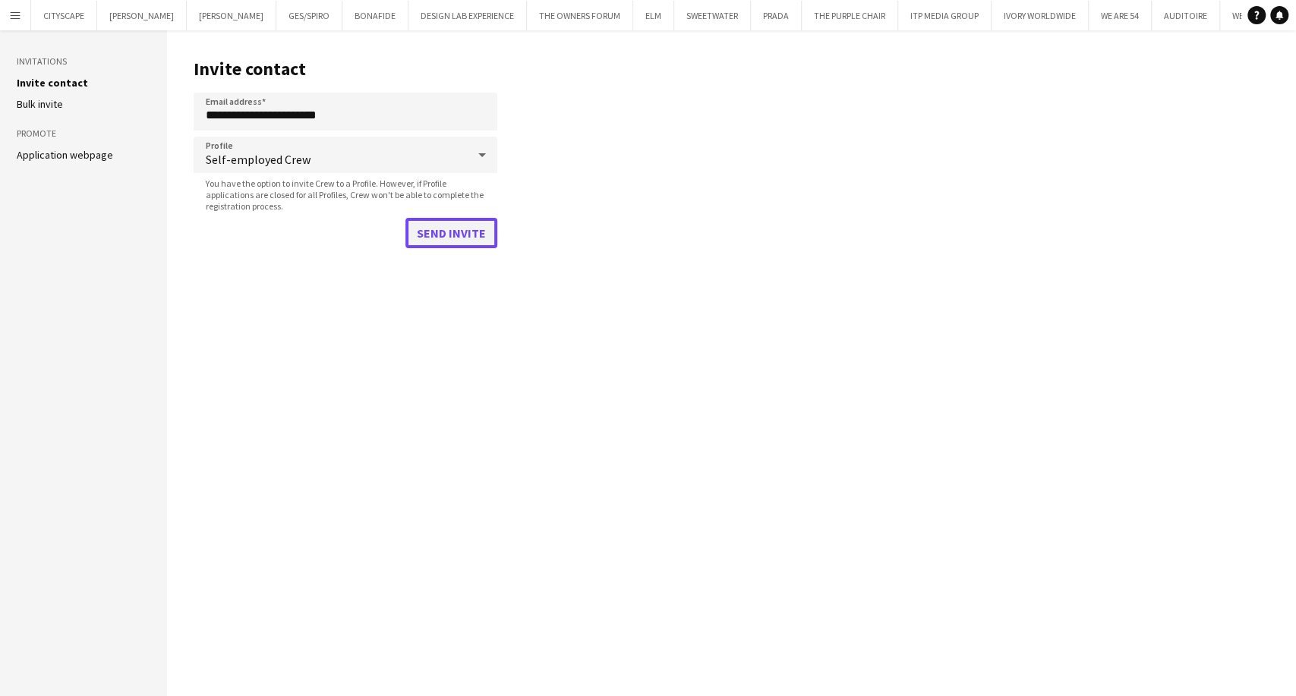
click at [460, 232] on button "Send invite" at bounding box center [451, 233] width 92 height 30
